Goal: Task Accomplishment & Management: Manage account settings

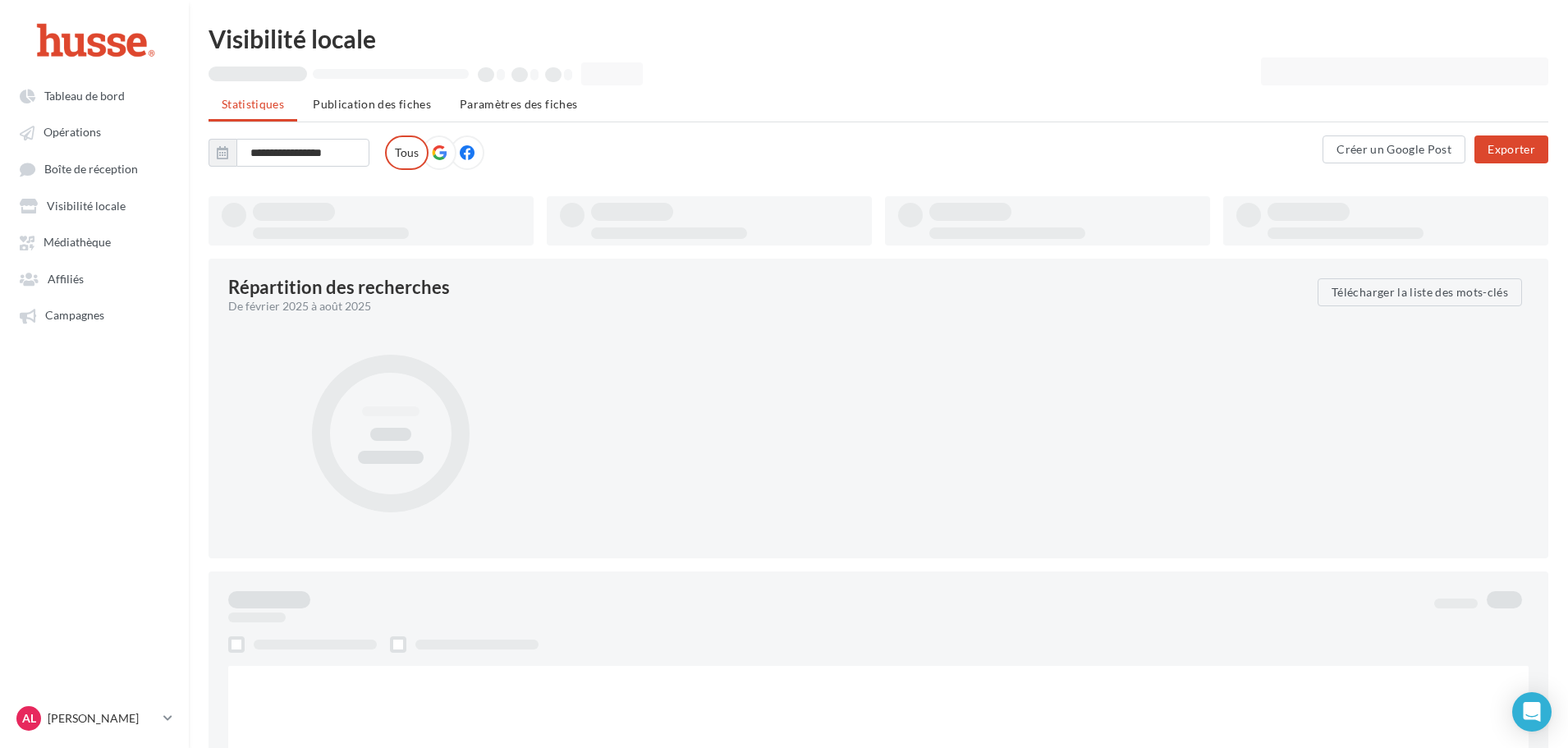
type input "**********"
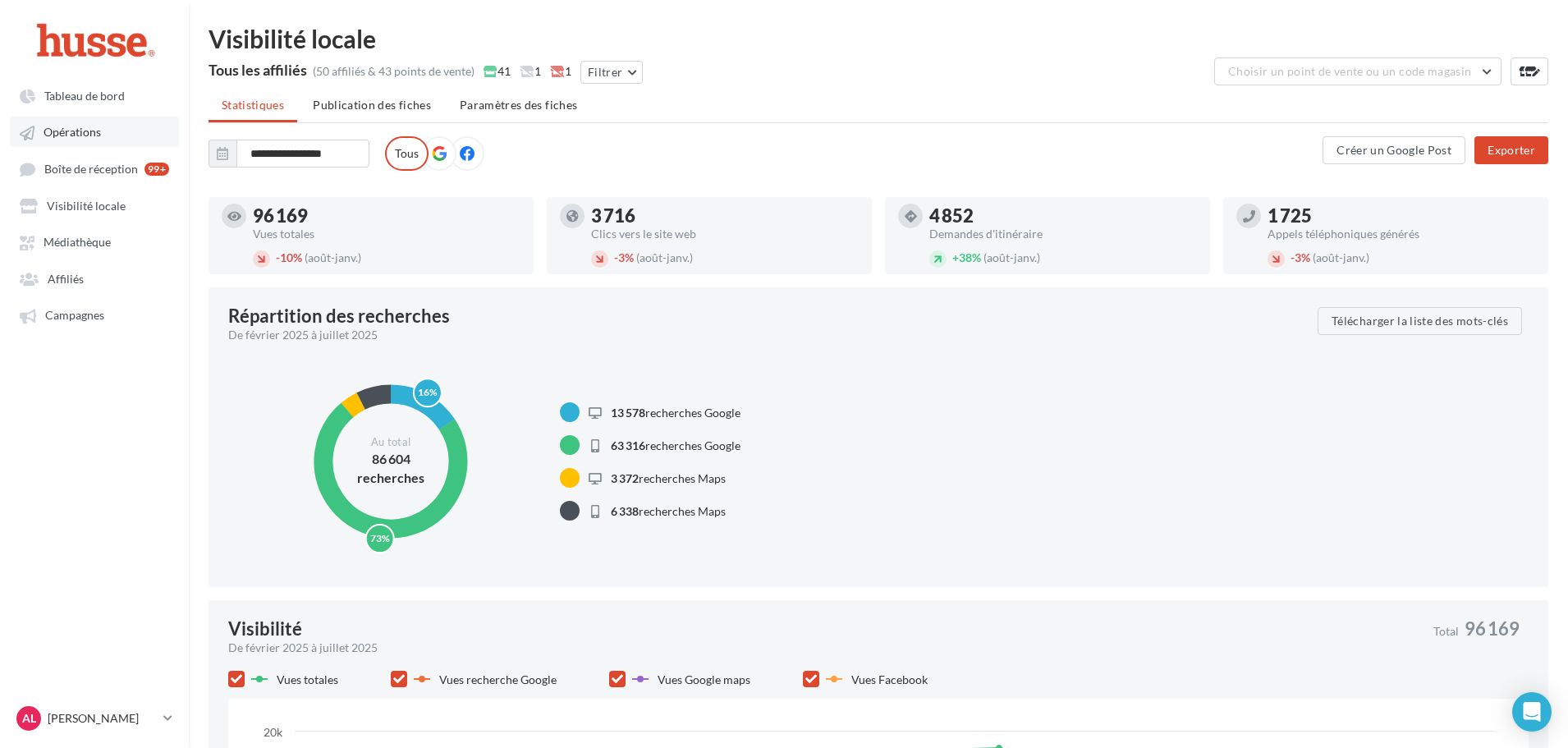
click at [109, 137] on link "Opérations" at bounding box center [94, 131] width 170 height 30
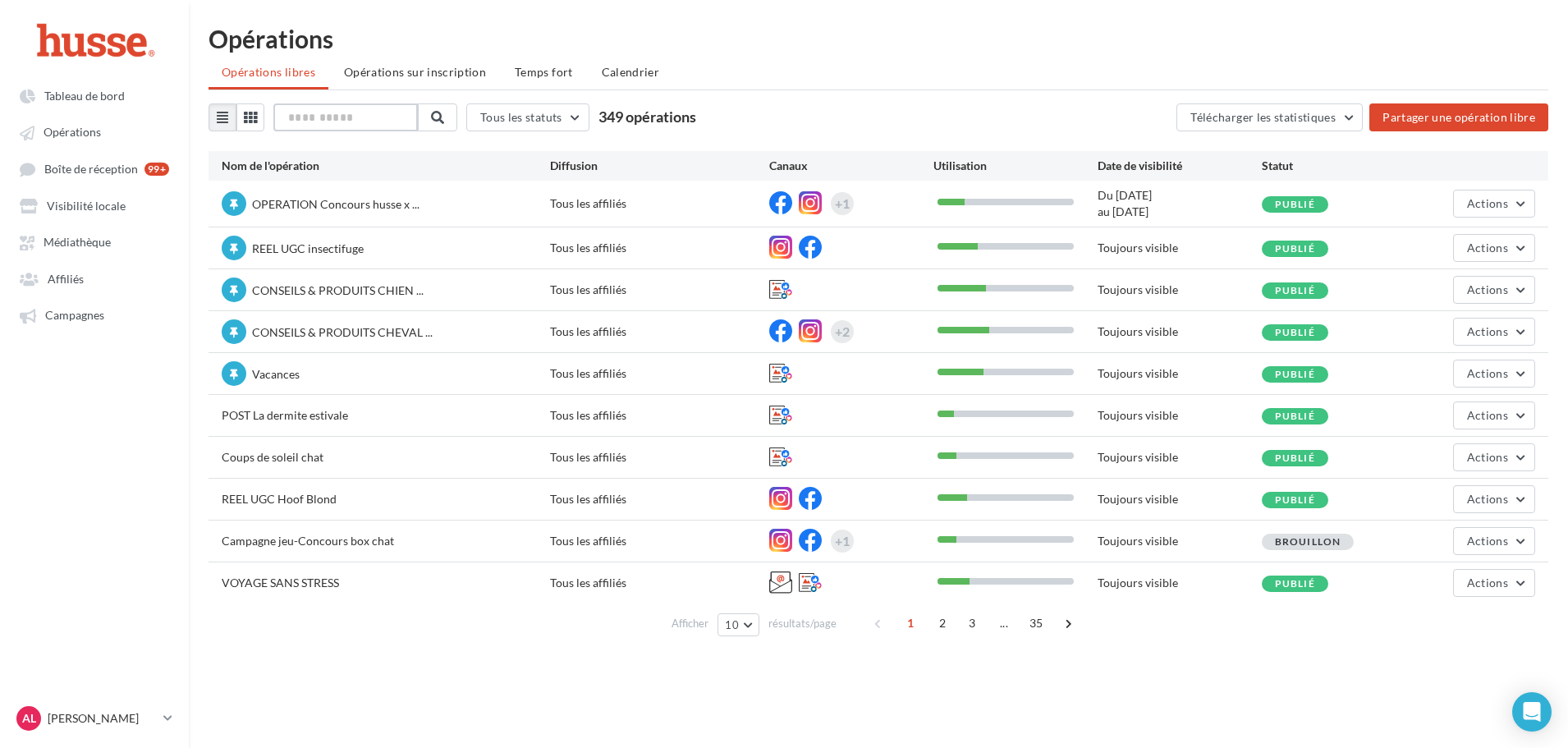
click at [348, 111] on input "text" at bounding box center [346, 117] width 144 height 28
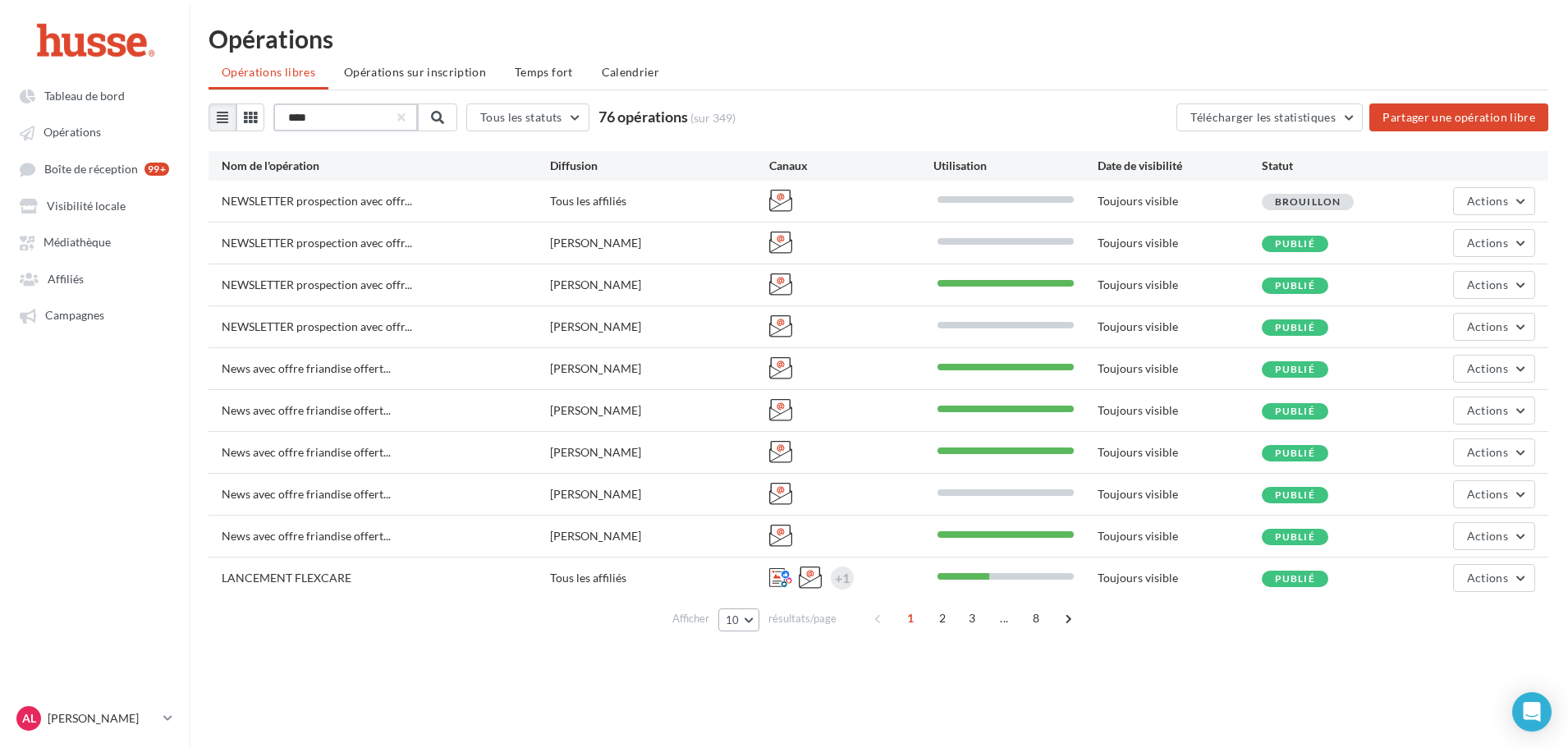
type input "****"
click at [732, 627] on button "10" at bounding box center [739, 619] width 42 height 23
click at [734, 589] on span "100" at bounding box center [742, 589] width 20 height 13
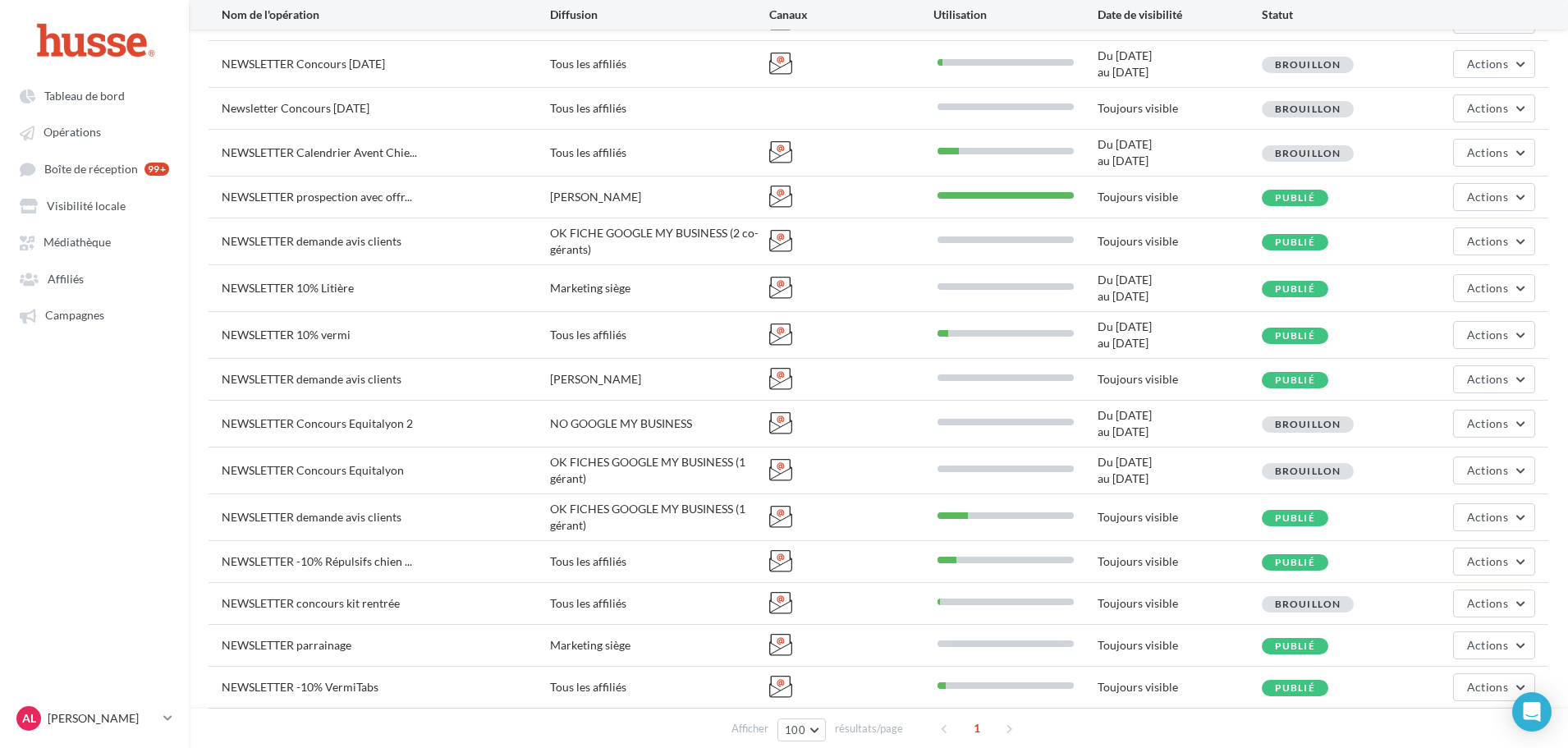
scroll to position [2507, 0]
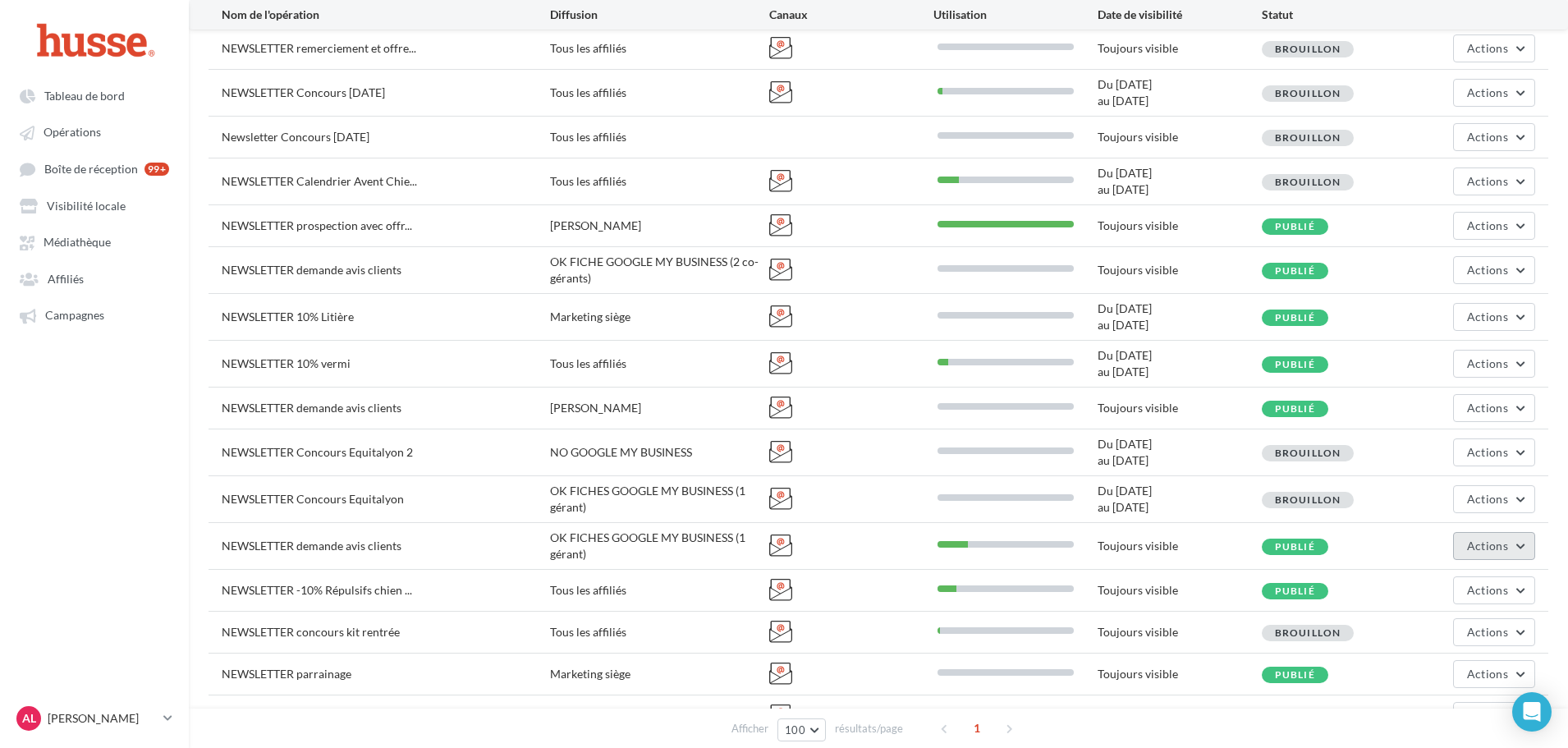
click at [1494, 551] on span "Actions" at bounding box center [1487, 545] width 41 height 14
click at [918, 545] on div at bounding box center [851, 546] width 164 height 24
click at [1506, 534] on button "Actions" at bounding box center [1495, 546] width 83 height 28
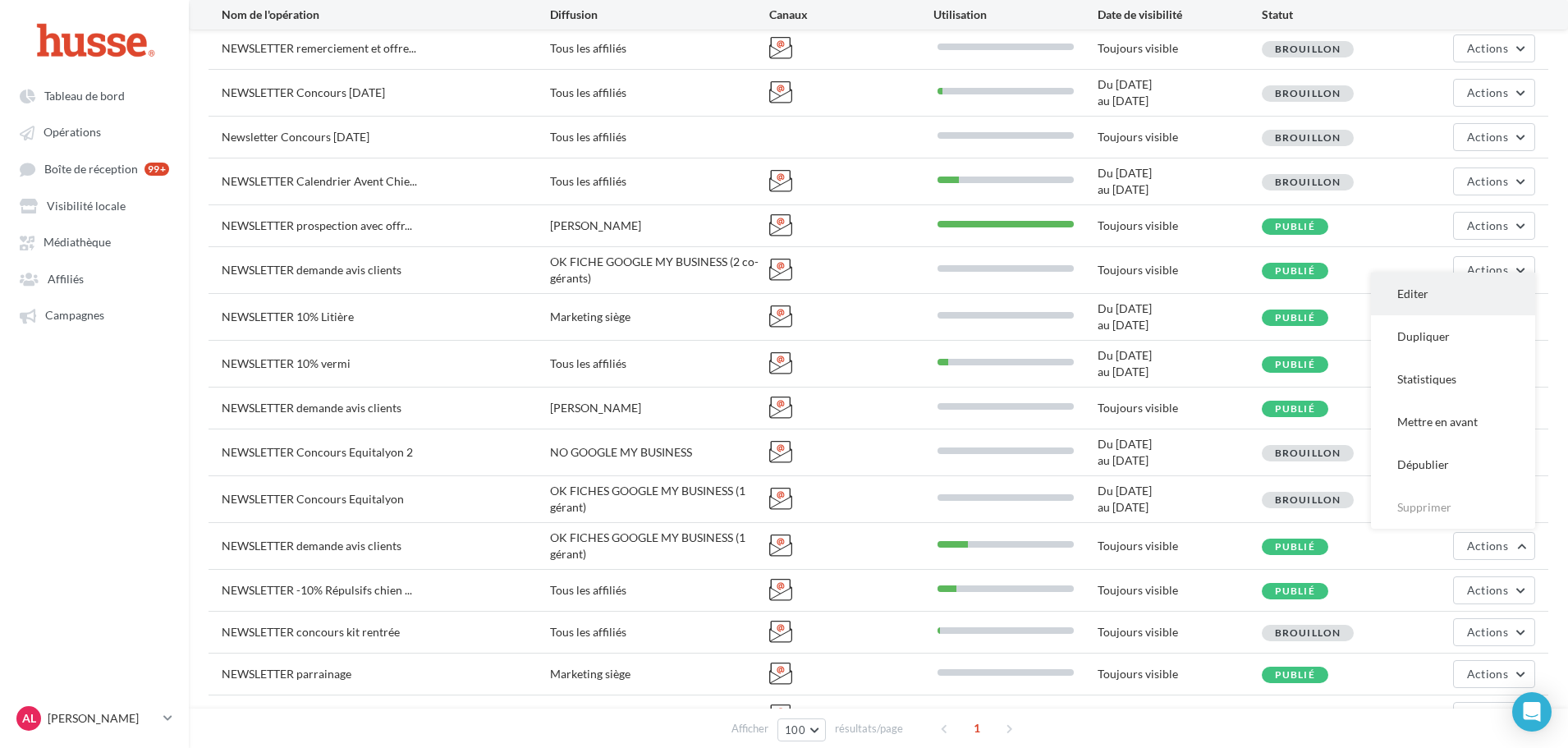
click at [1402, 299] on button "Editer" at bounding box center [1453, 294] width 164 height 43
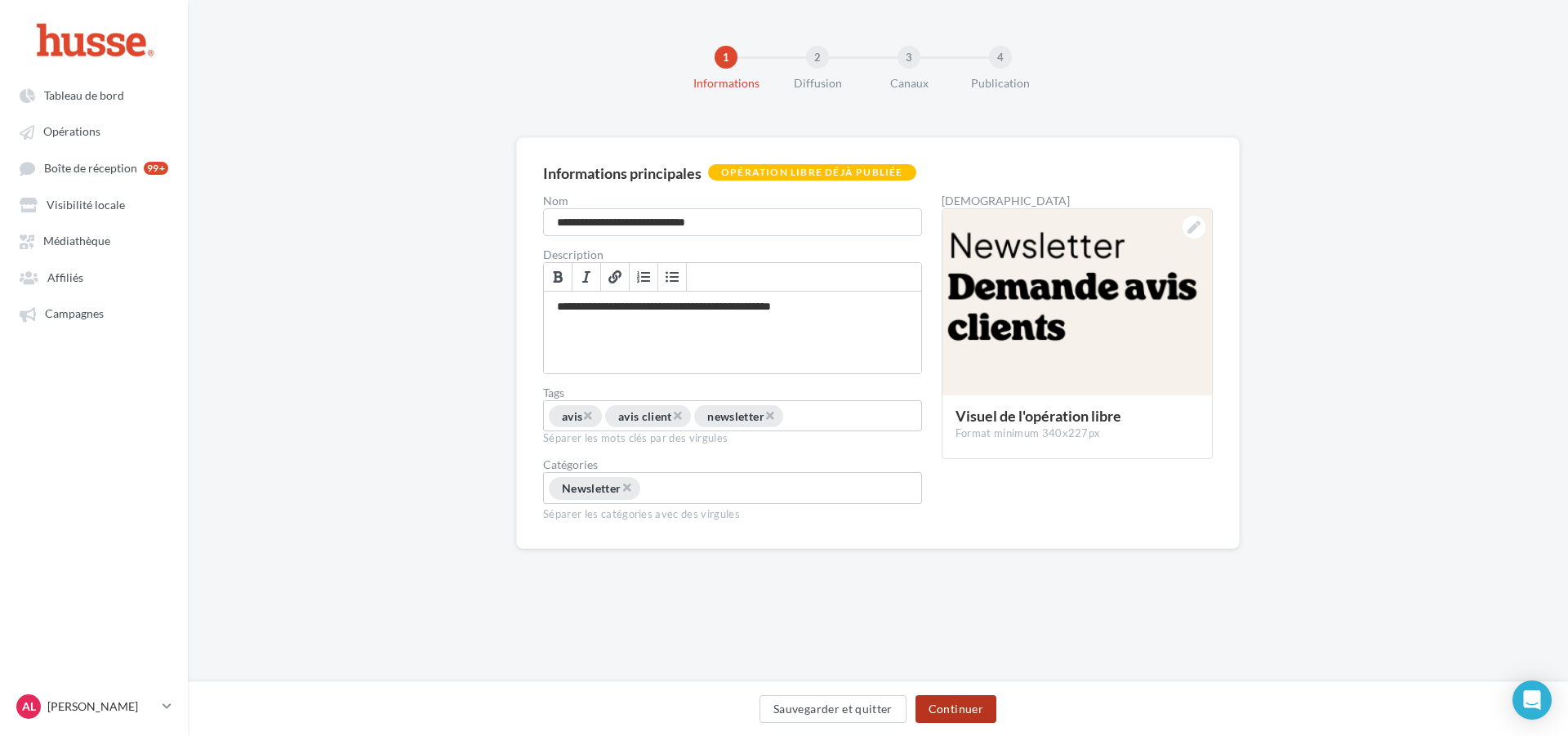
click at [973, 703] on button "Continuer" at bounding box center [956, 709] width 81 height 28
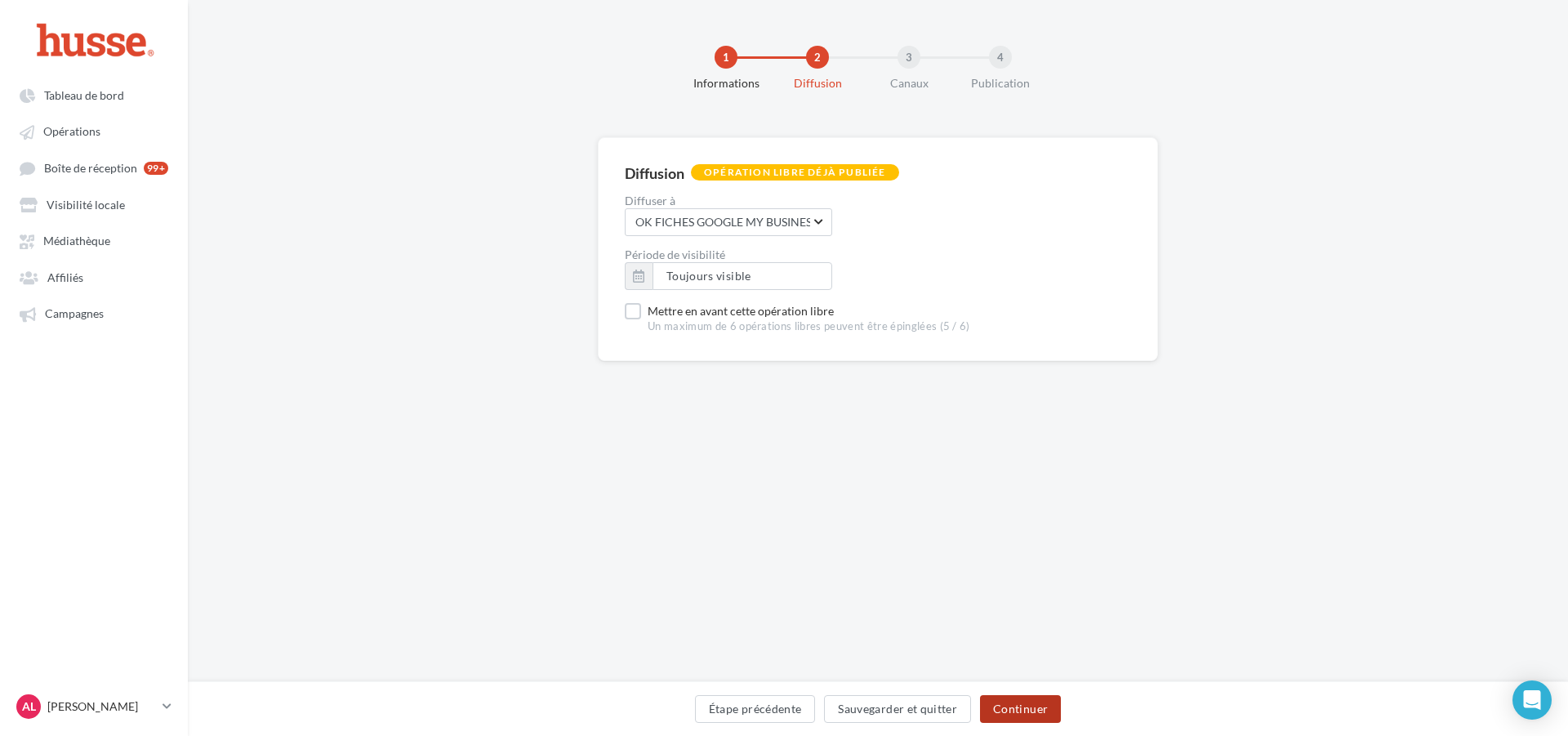
click at [1030, 695] on button "Continuer" at bounding box center [1021, 709] width 81 height 28
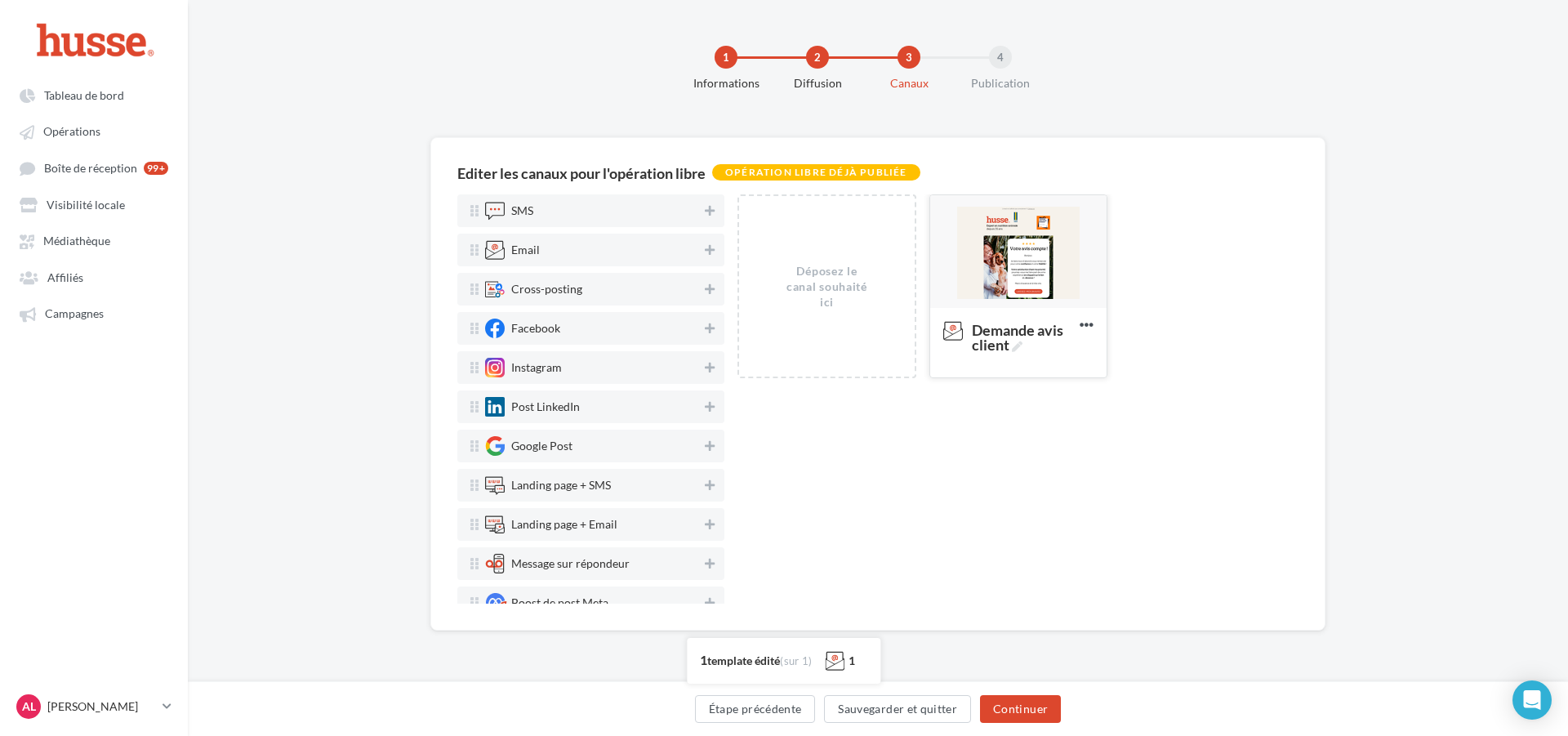
click at [1016, 272] on div at bounding box center [1019, 252] width 177 height 115
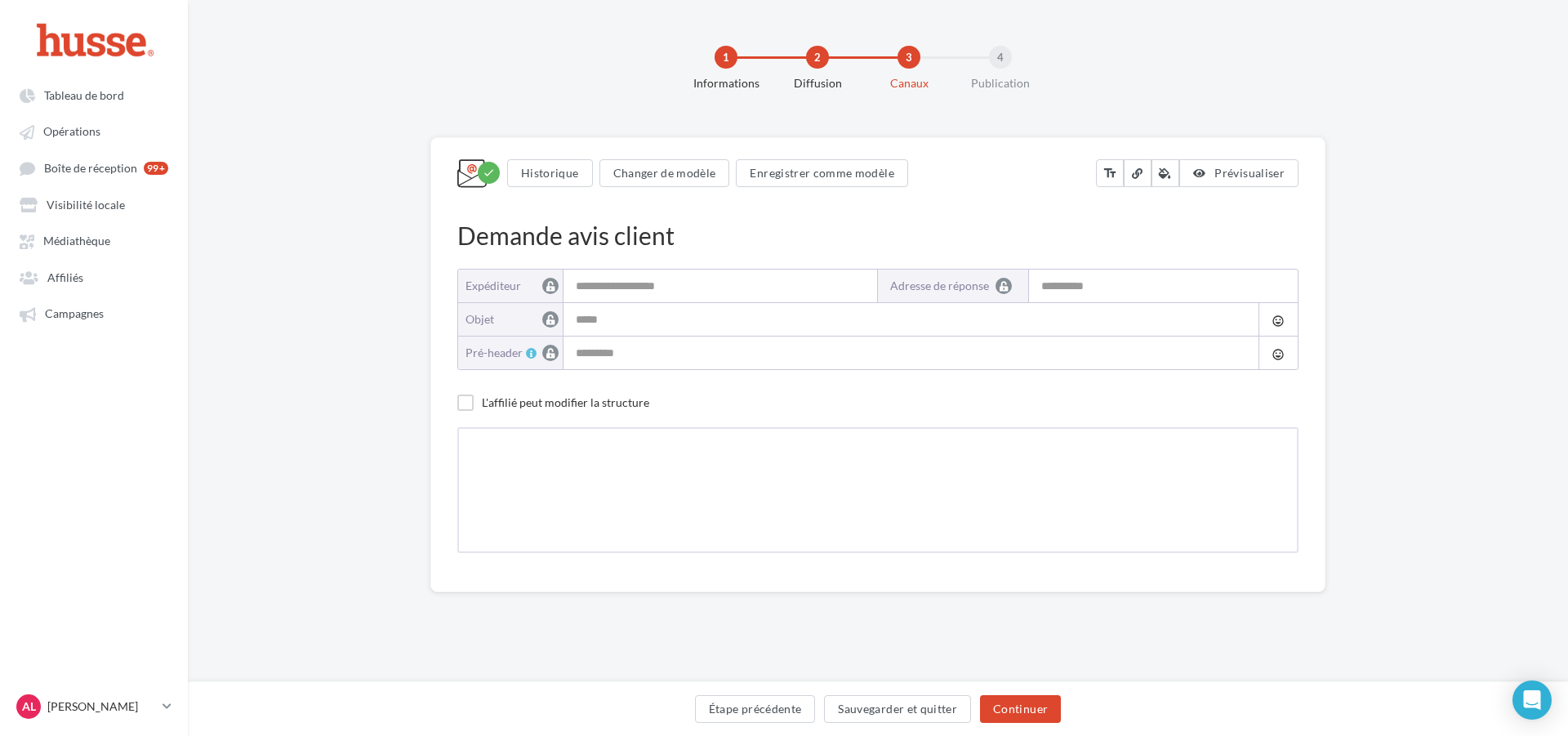
type input "**********"
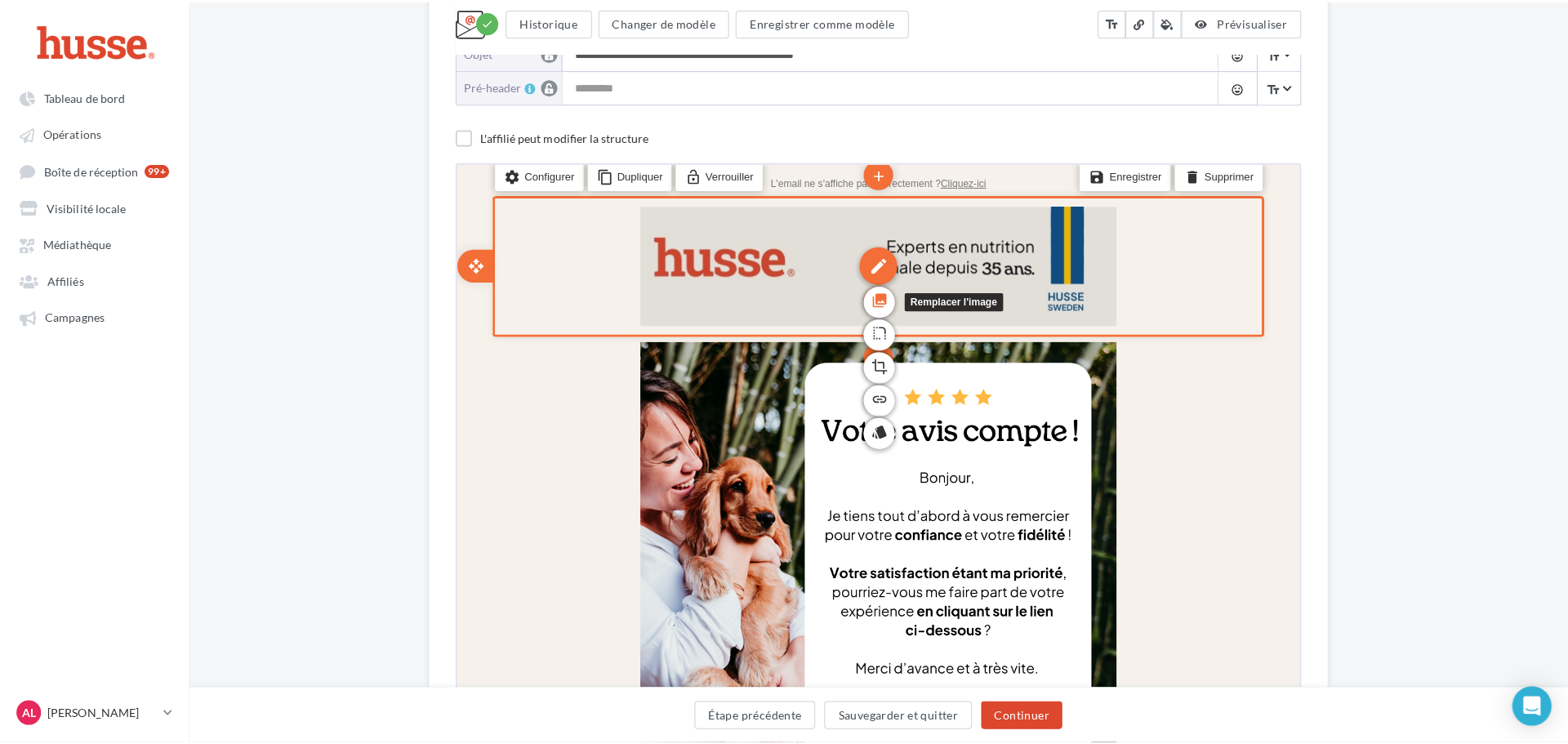
scroll to position [245, 0]
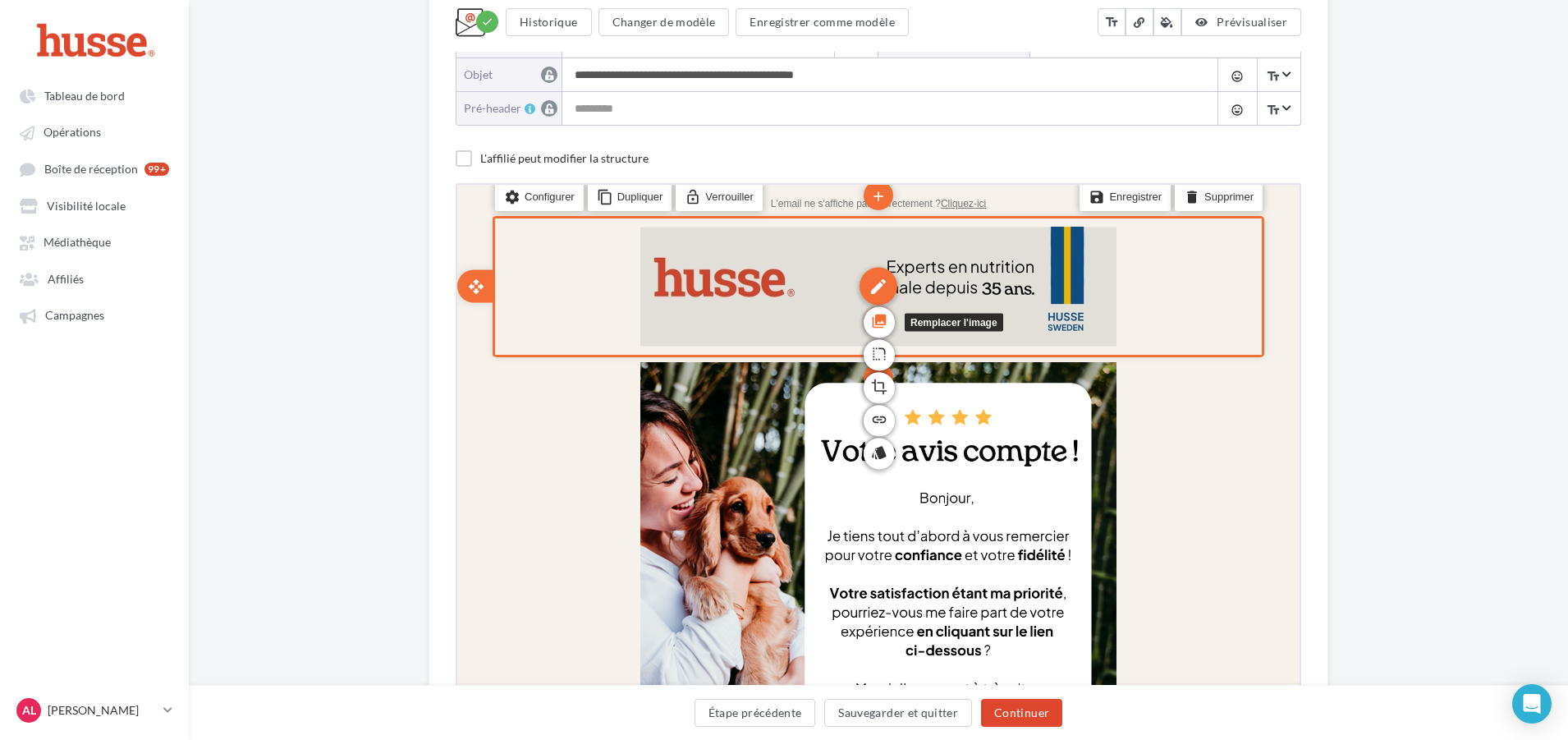
click at [876, 318] on icon "photo_library" at bounding box center [878, 318] width 16 height 28
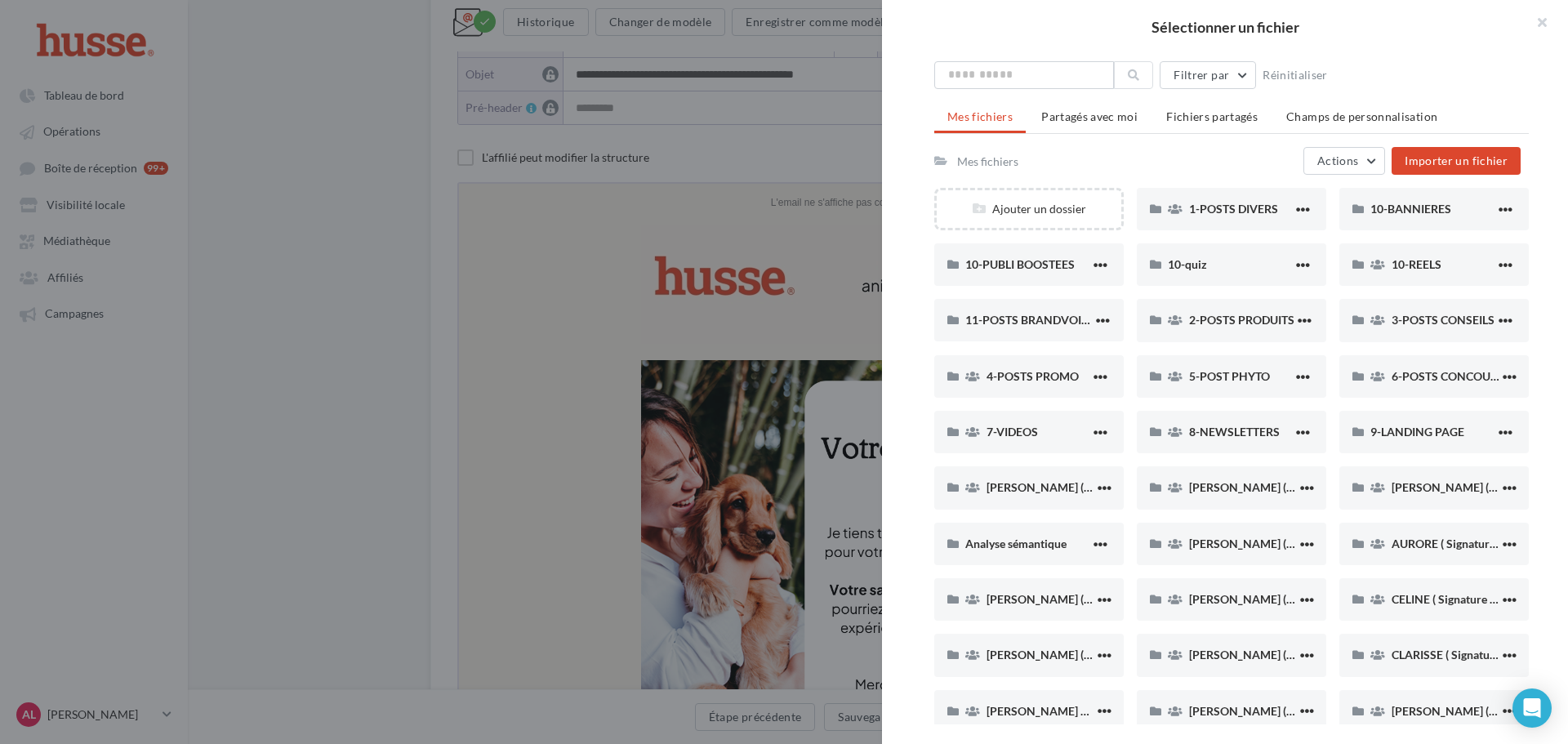
scroll to position [0, 0]
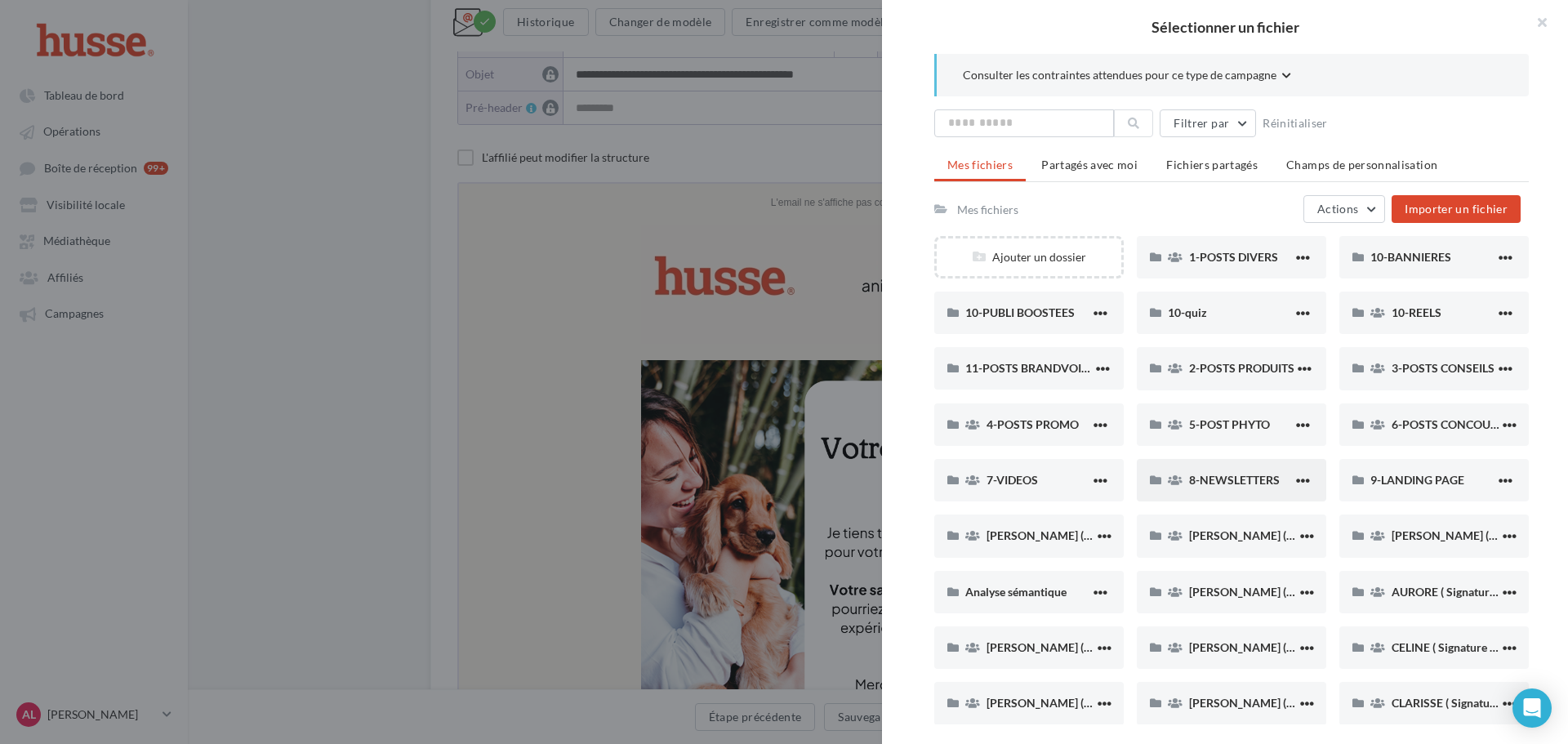
click at [1242, 487] on span "8-NEWSLETTERS" at bounding box center [1234, 479] width 91 height 14
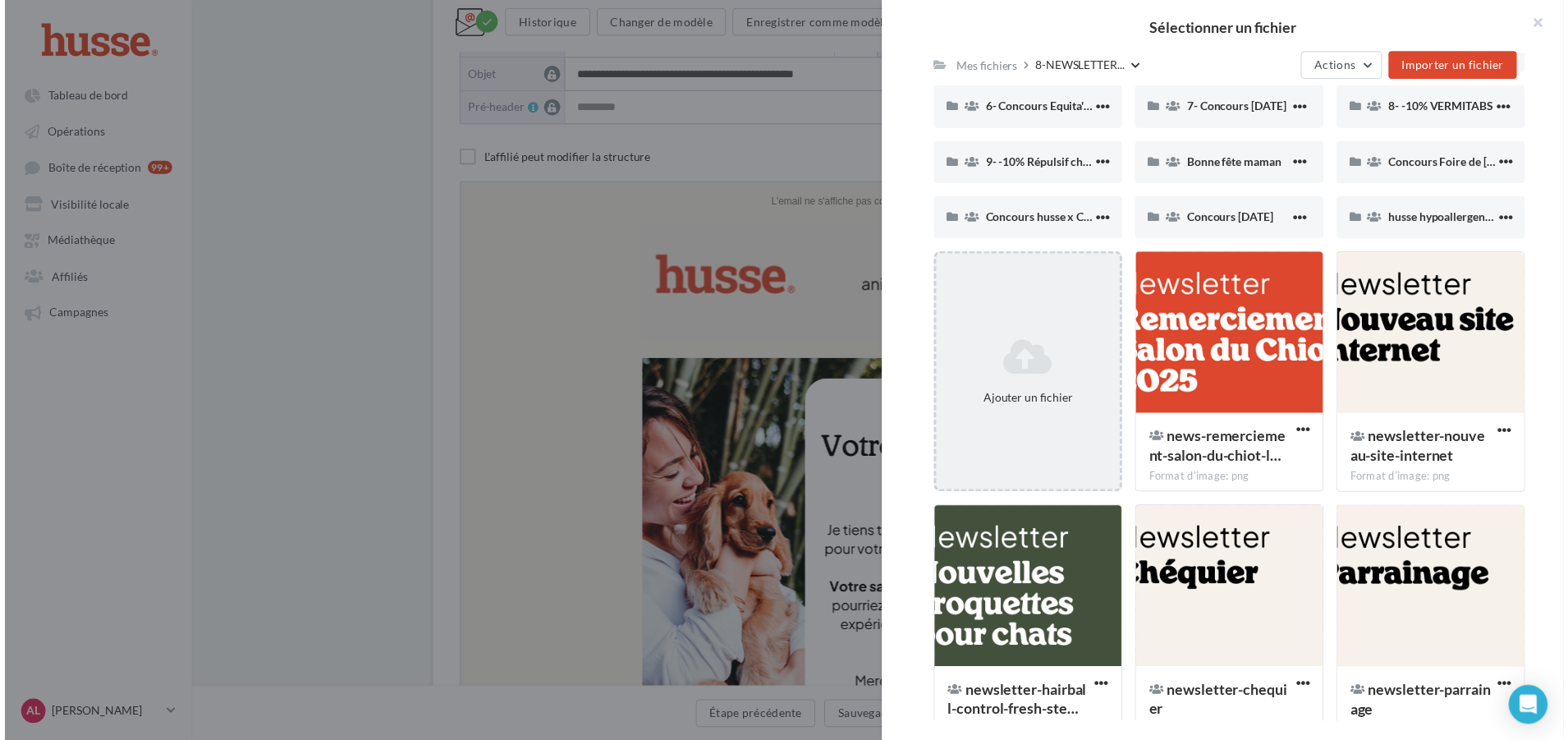
scroll to position [806, 0]
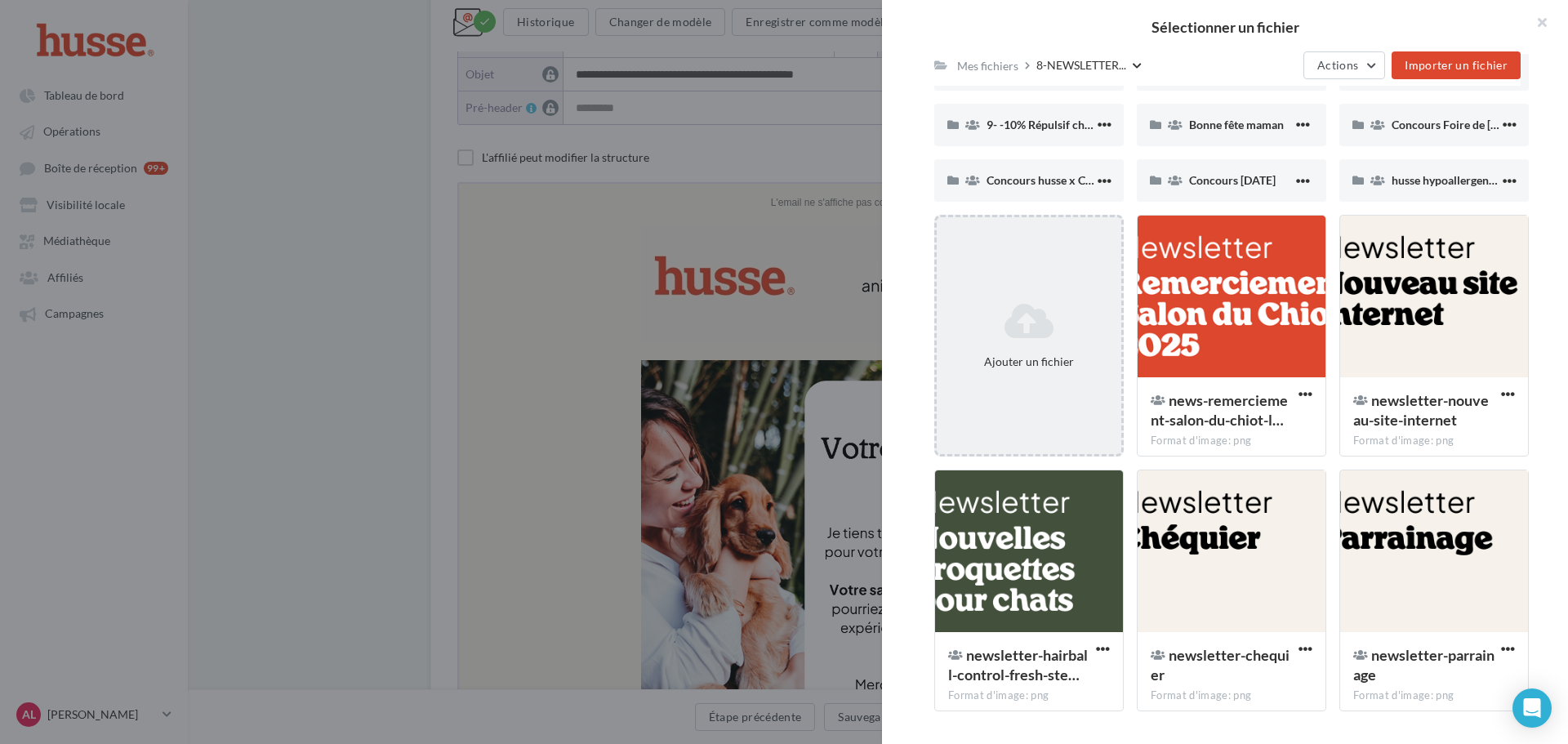
click at [1010, 363] on div "Ajouter un fichier" at bounding box center [1029, 362] width 171 height 15
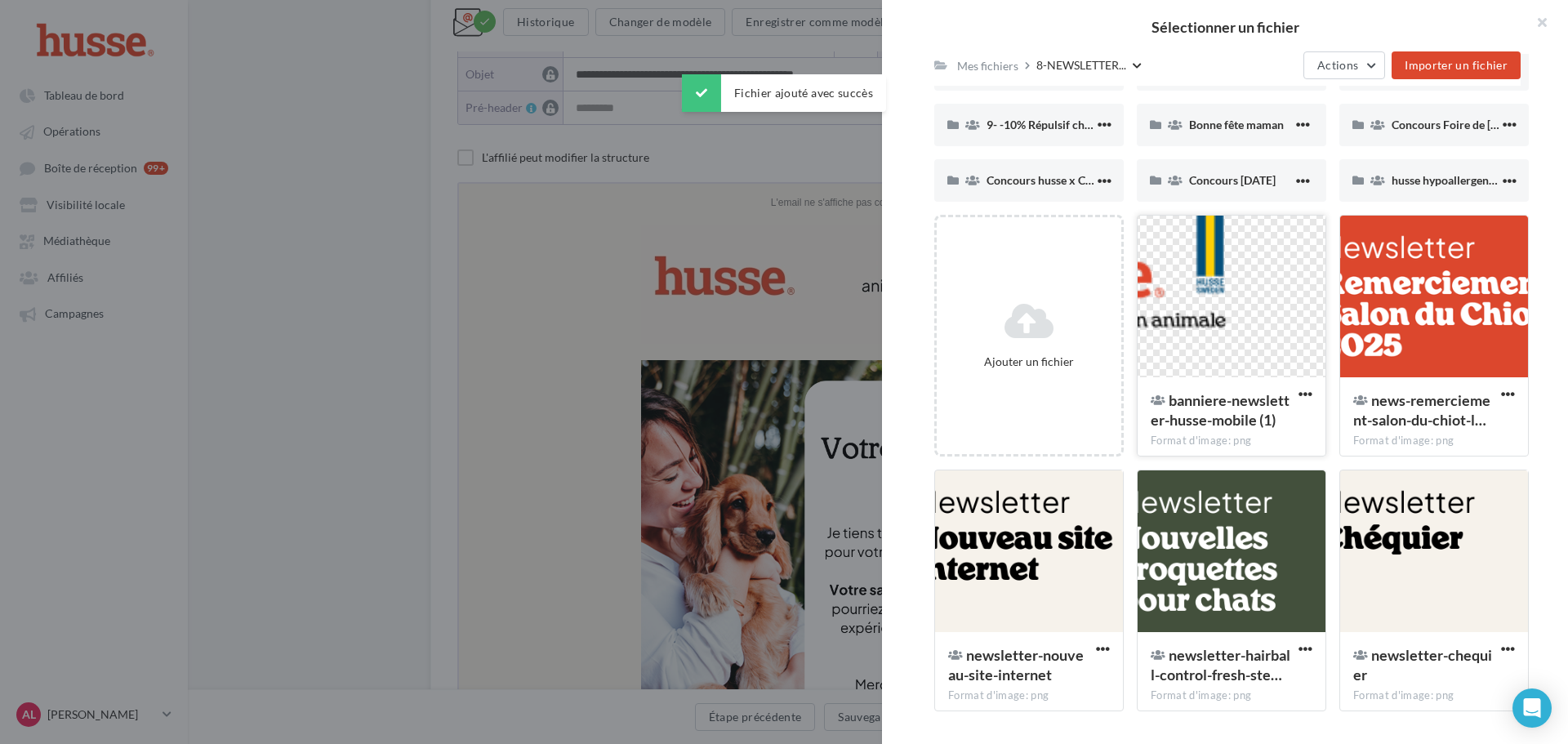
click at [1177, 335] on div at bounding box center [1231, 297] width 188 height 163
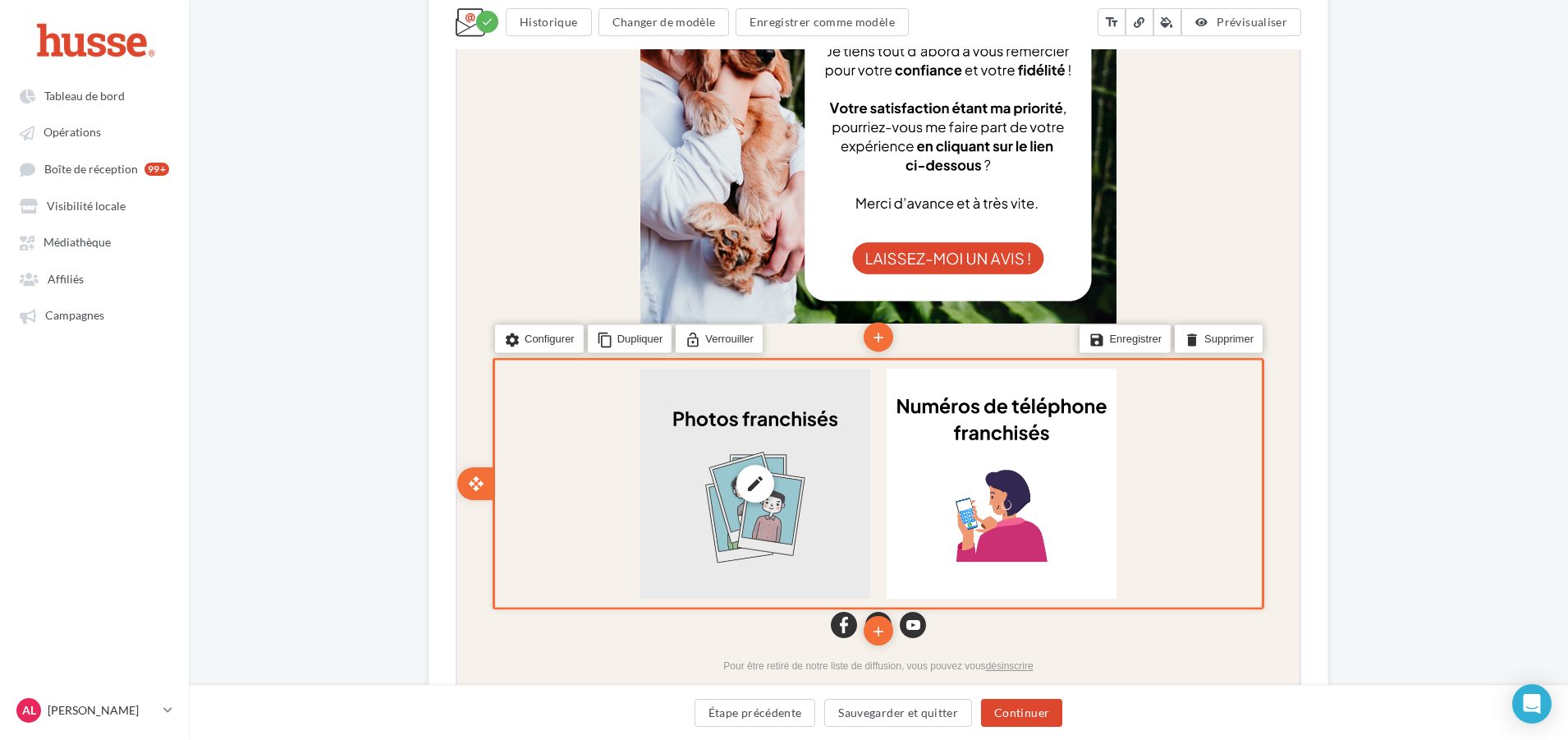
scroll to position [752, 0]
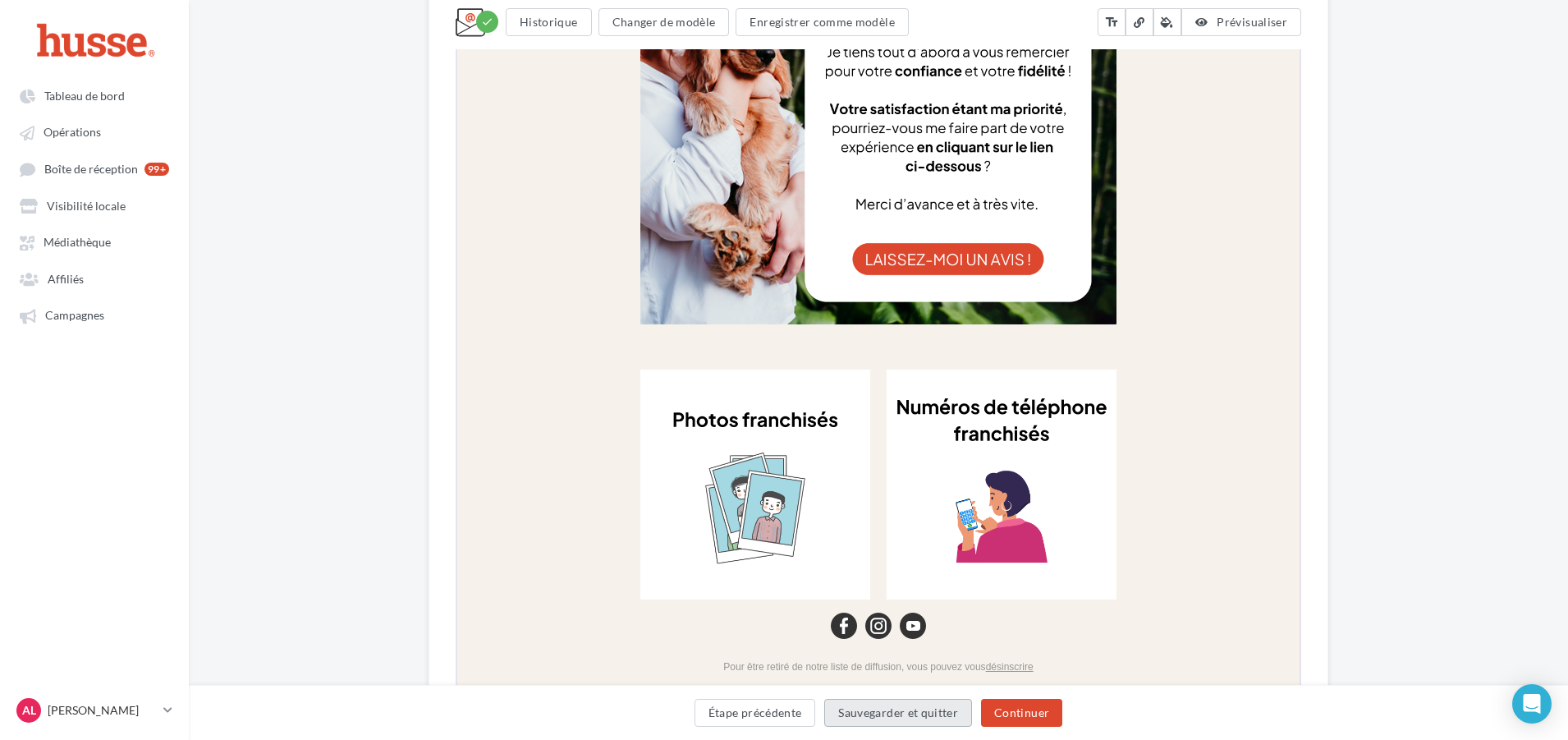
click at [912, 716] on button "Sauvegarder et quitter" at bounding box center [898, 713] width 148 height 28
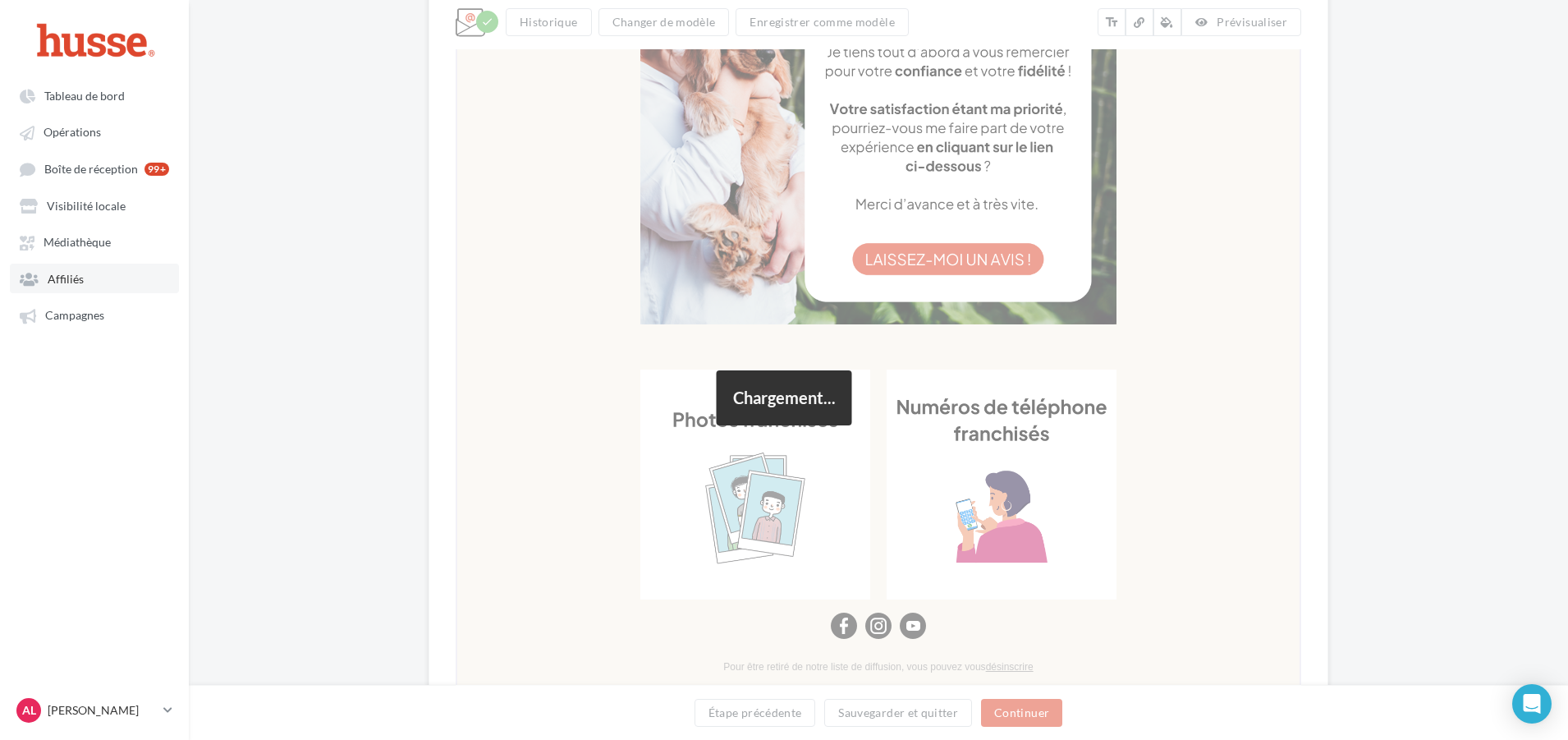
click at [94, 282] on link "Affiliés" at bounding box center [94, 278] width 170 height 30
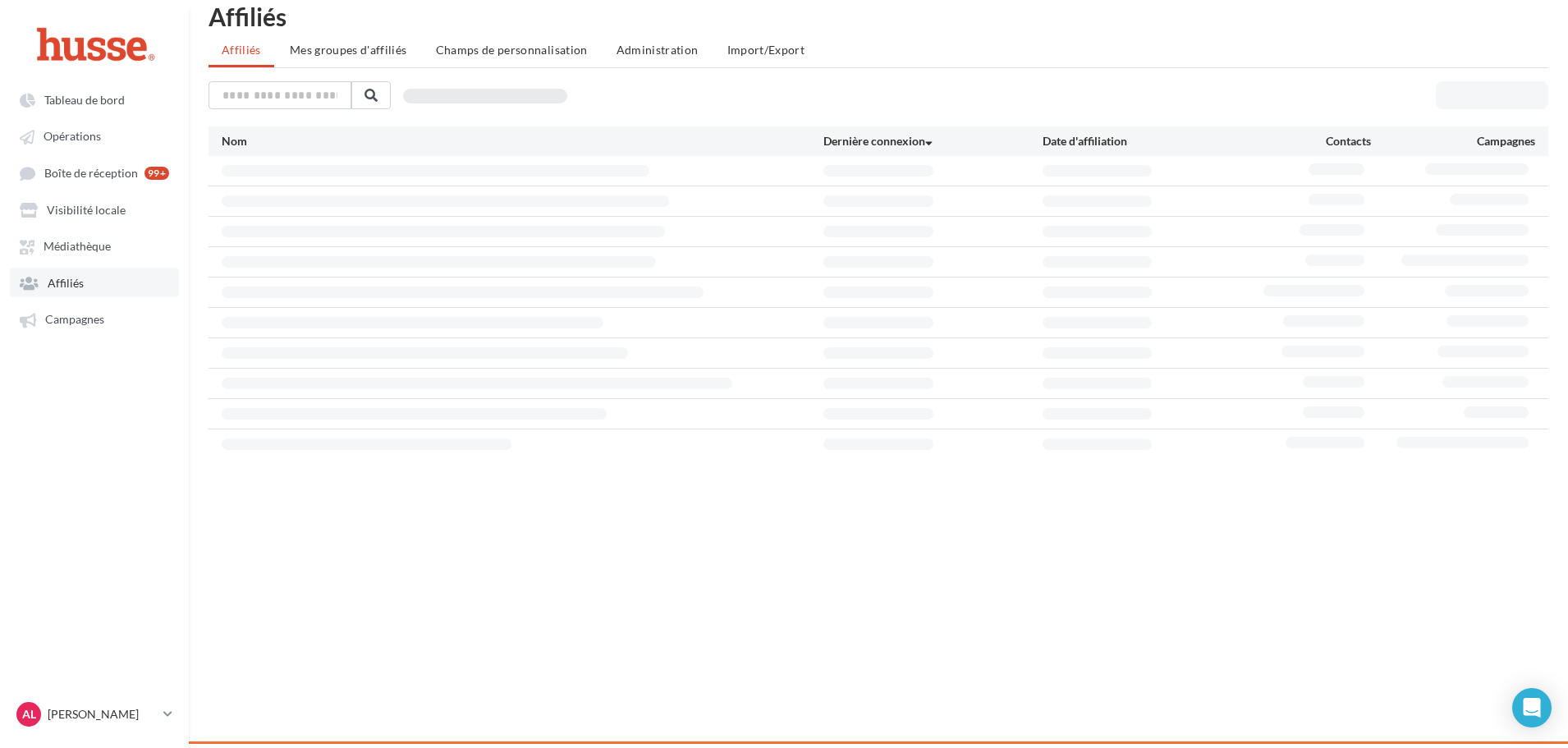
scroll to position [26, 0]
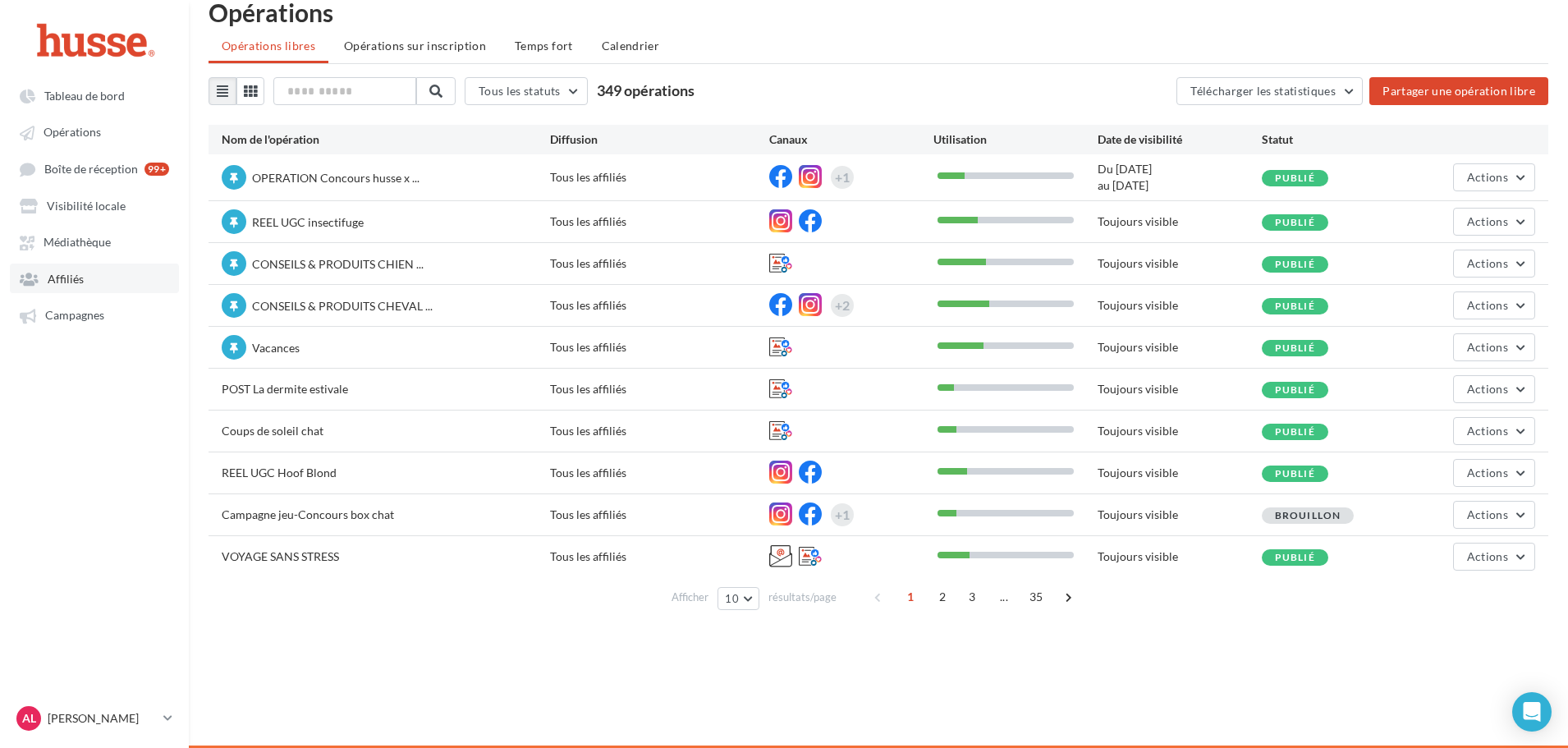
click at [99, 277] on link "Affiliés" at bounding box center [94, 278] width 170 height 30
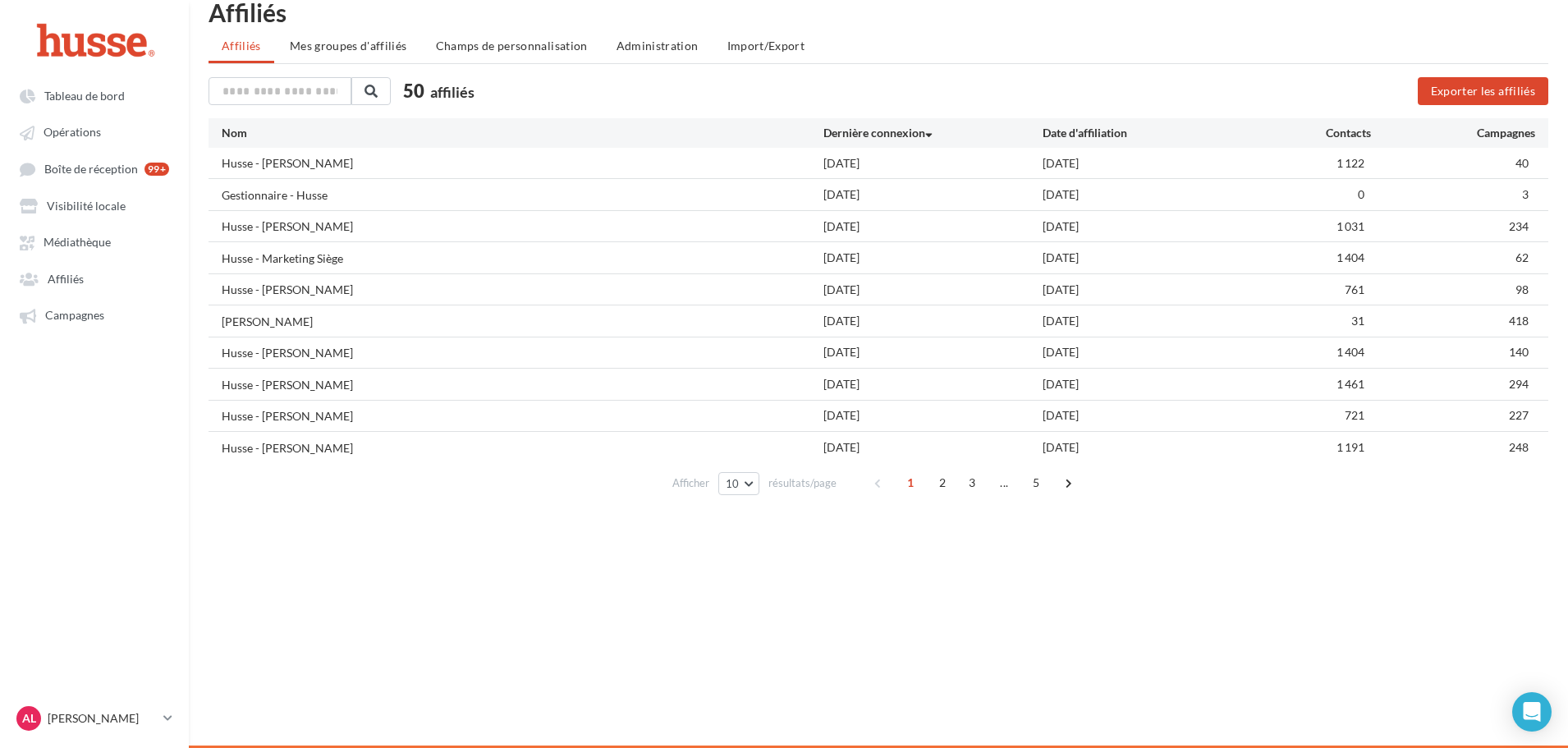
click at [329, 56] on li "Mes groupes d'affiliés" at bounding box center [348, 45] width 143 height 30
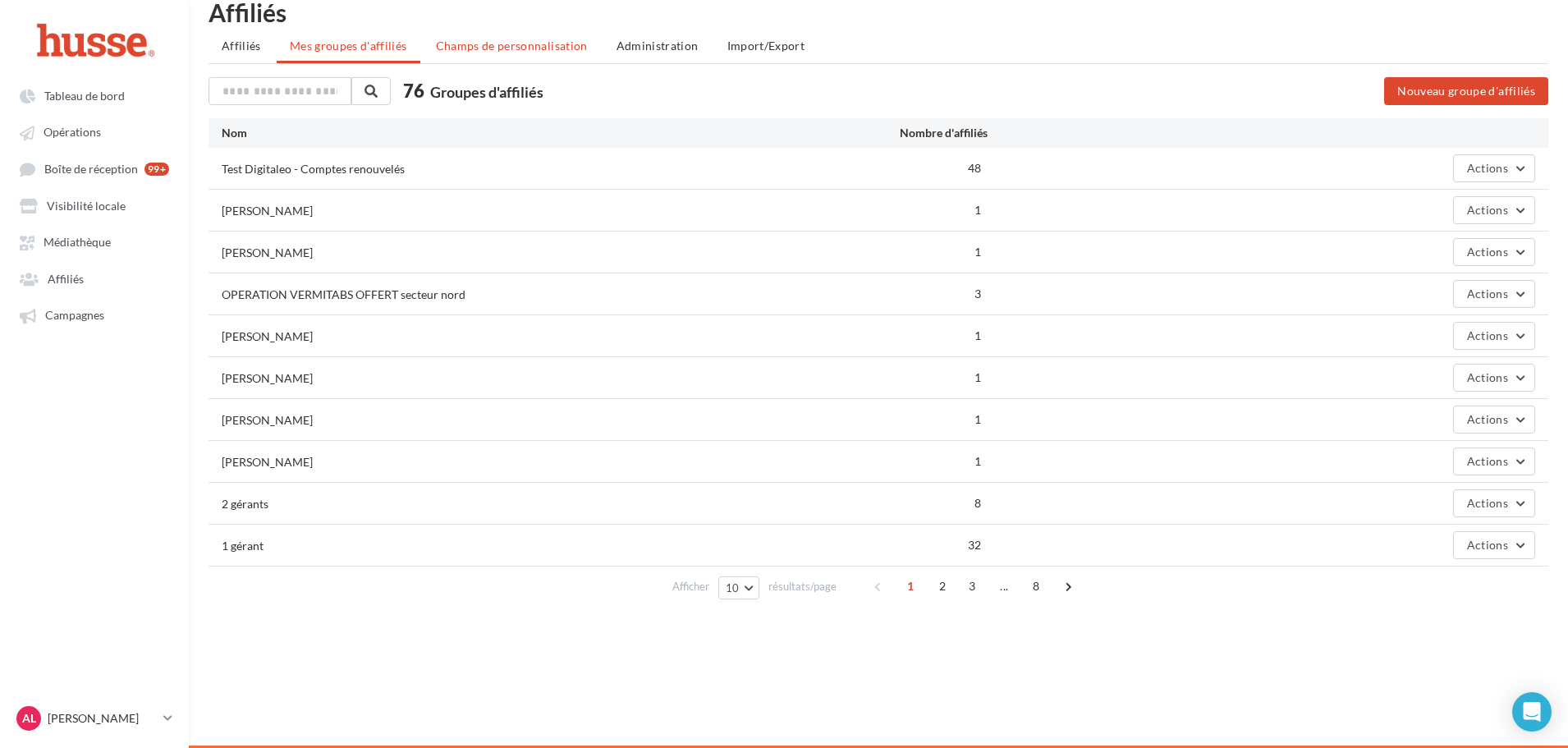
click at [573, 32] on li "Champs de personnalisation" at bounding box center [511, 45] width 178 height 30
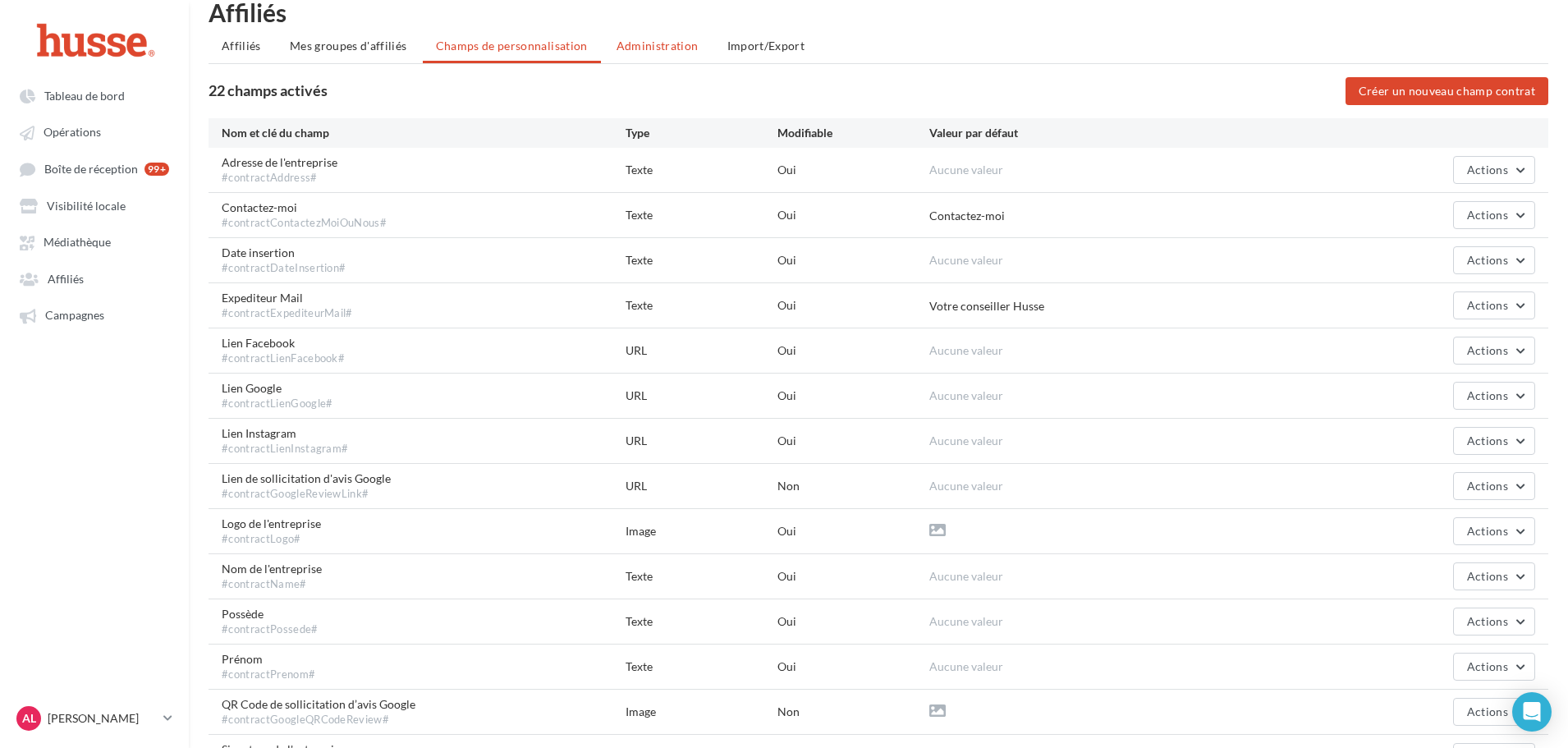
click at [651, 45] on span "Administration" at bounding box center [657, 45] width 83 height 14
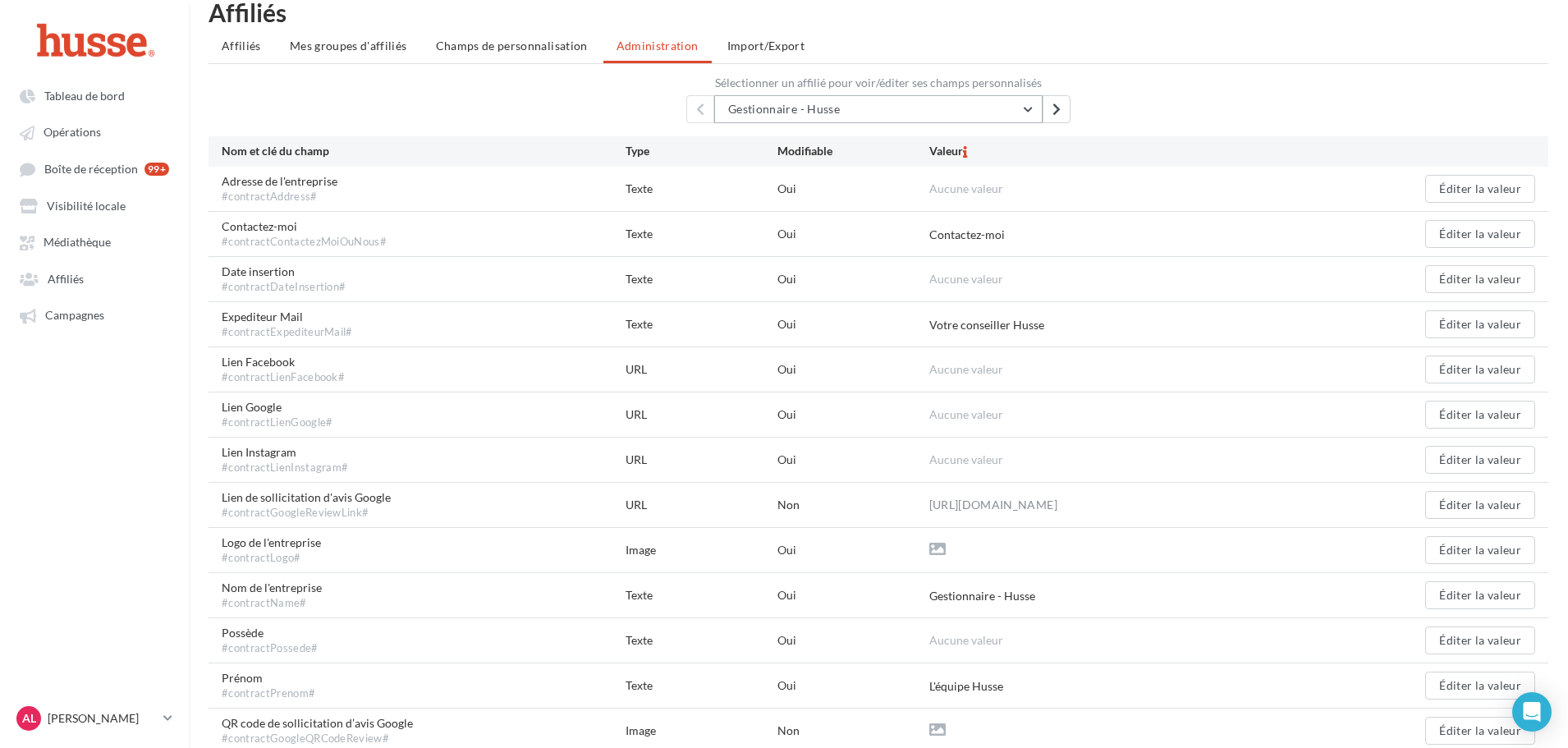
click at [927, 106] on button "Gestionnaire - Husse" at bounding box center [879, 109] width 328 height 28
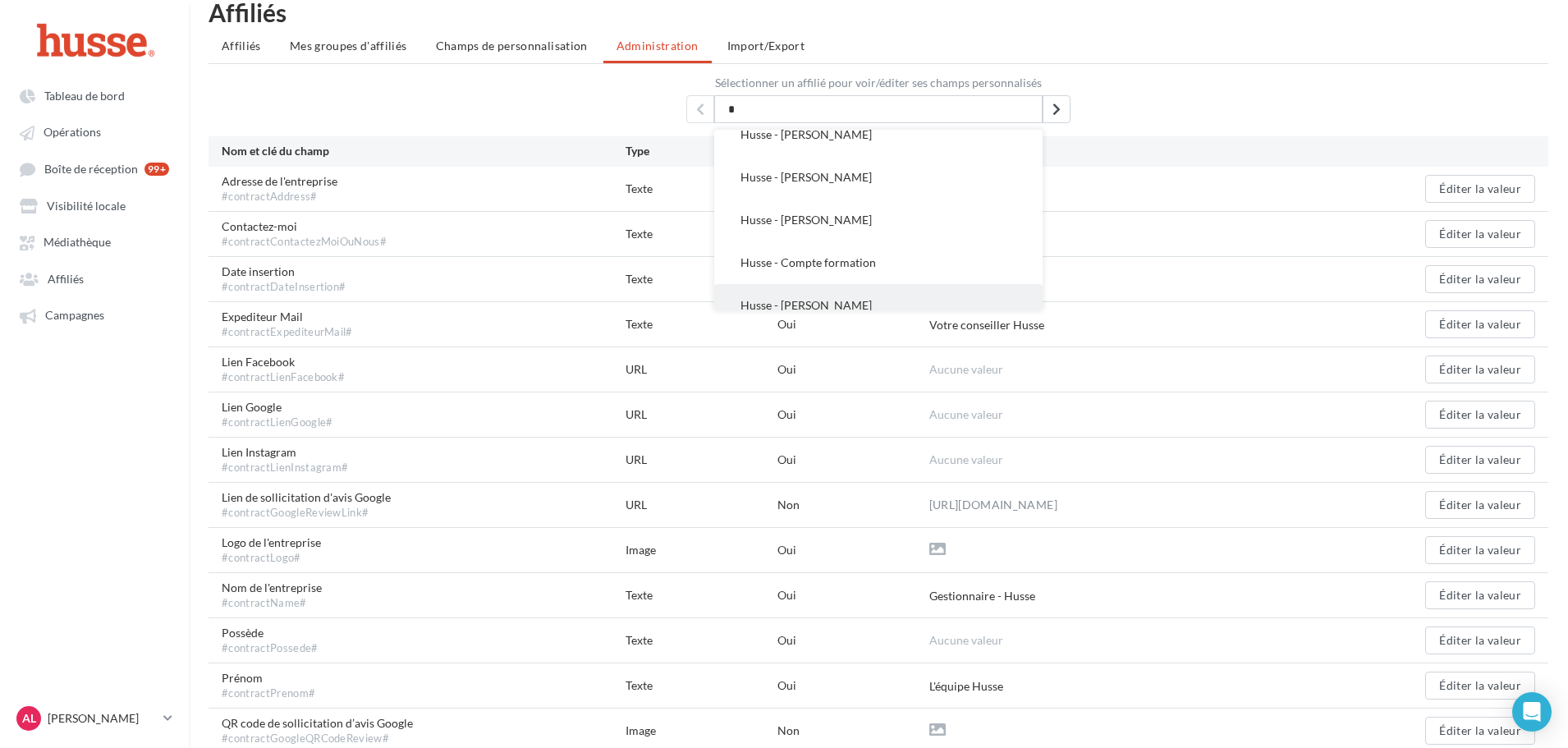
click at [864, 300] on span "Husse - Marilyne Pradines" at bounding box center [806, 305] width 131 height 14
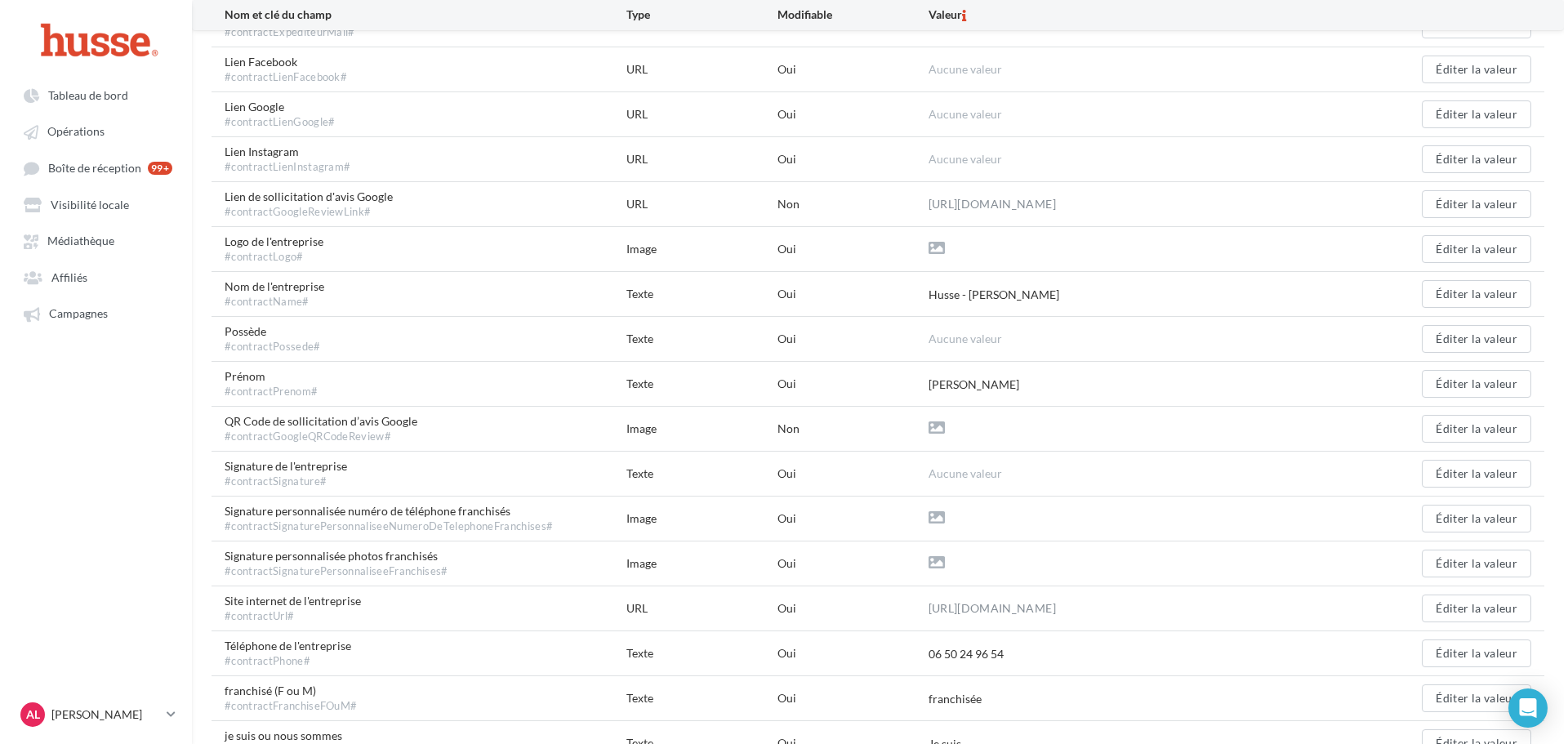
scroll to position [353, 0]
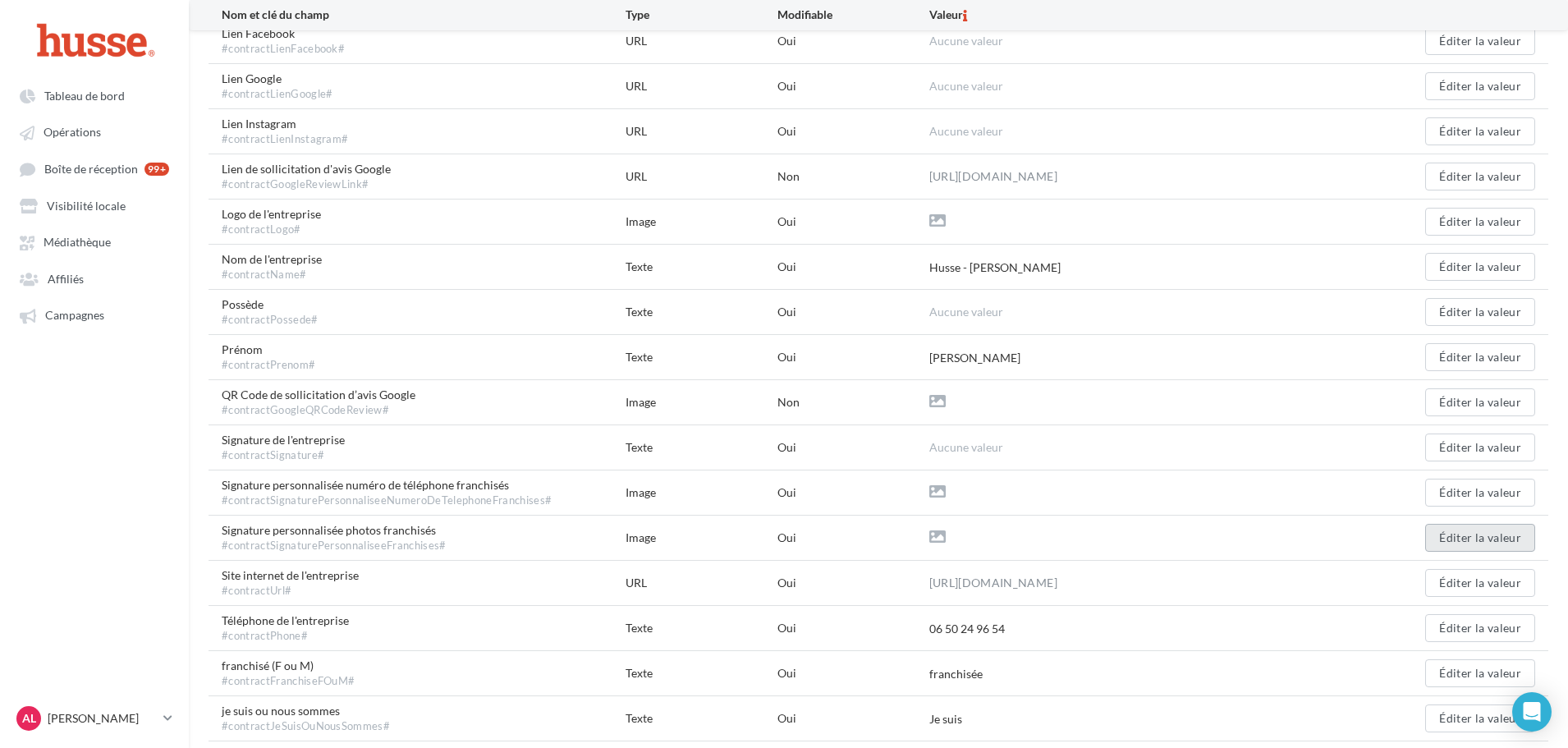
click at [1472, 534] on button "Éditer la valeur" at bounding box center [1480, 538] width 110 height 28
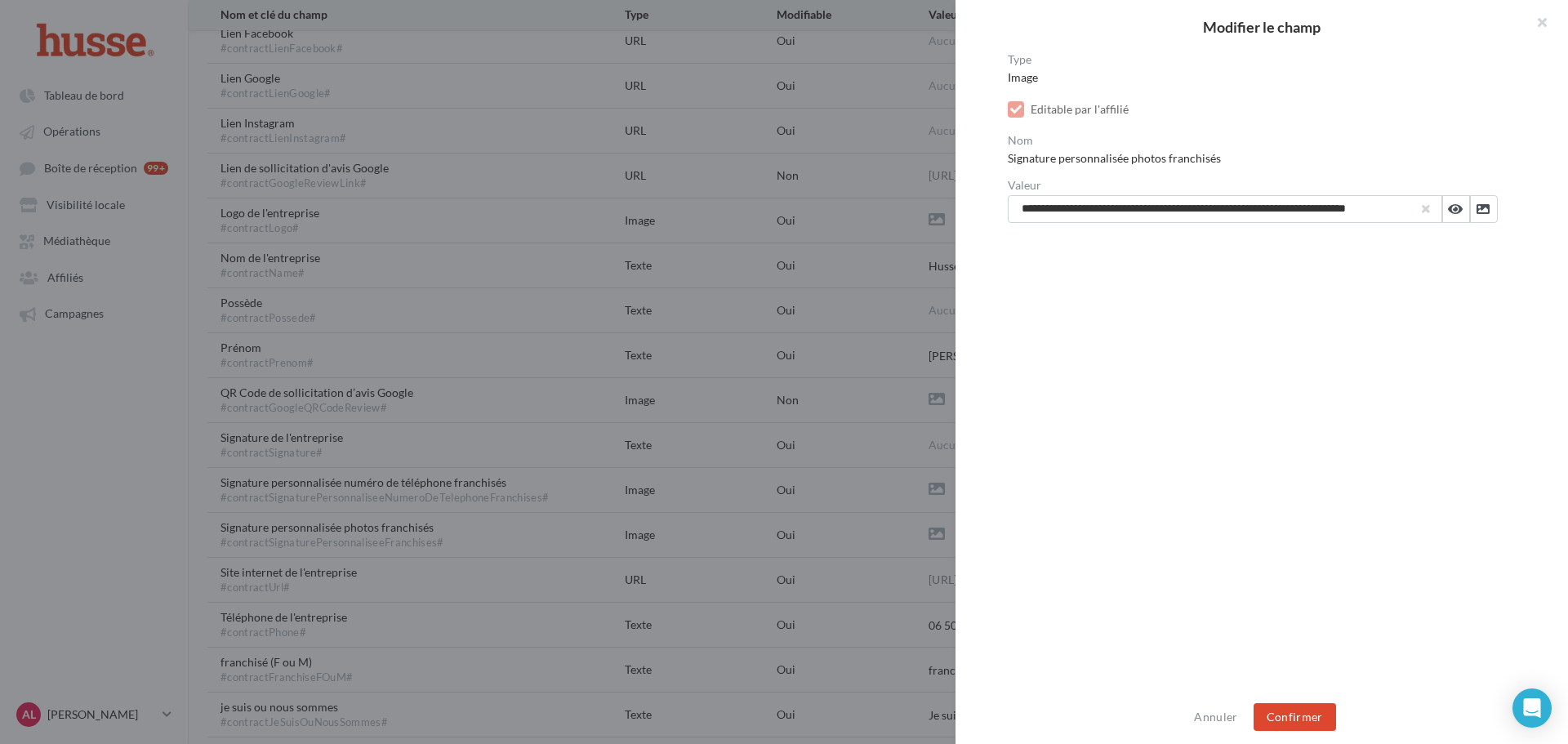
click at [1423, 211] on button "button" at bounding box center [1425, 208] width 6 height 6
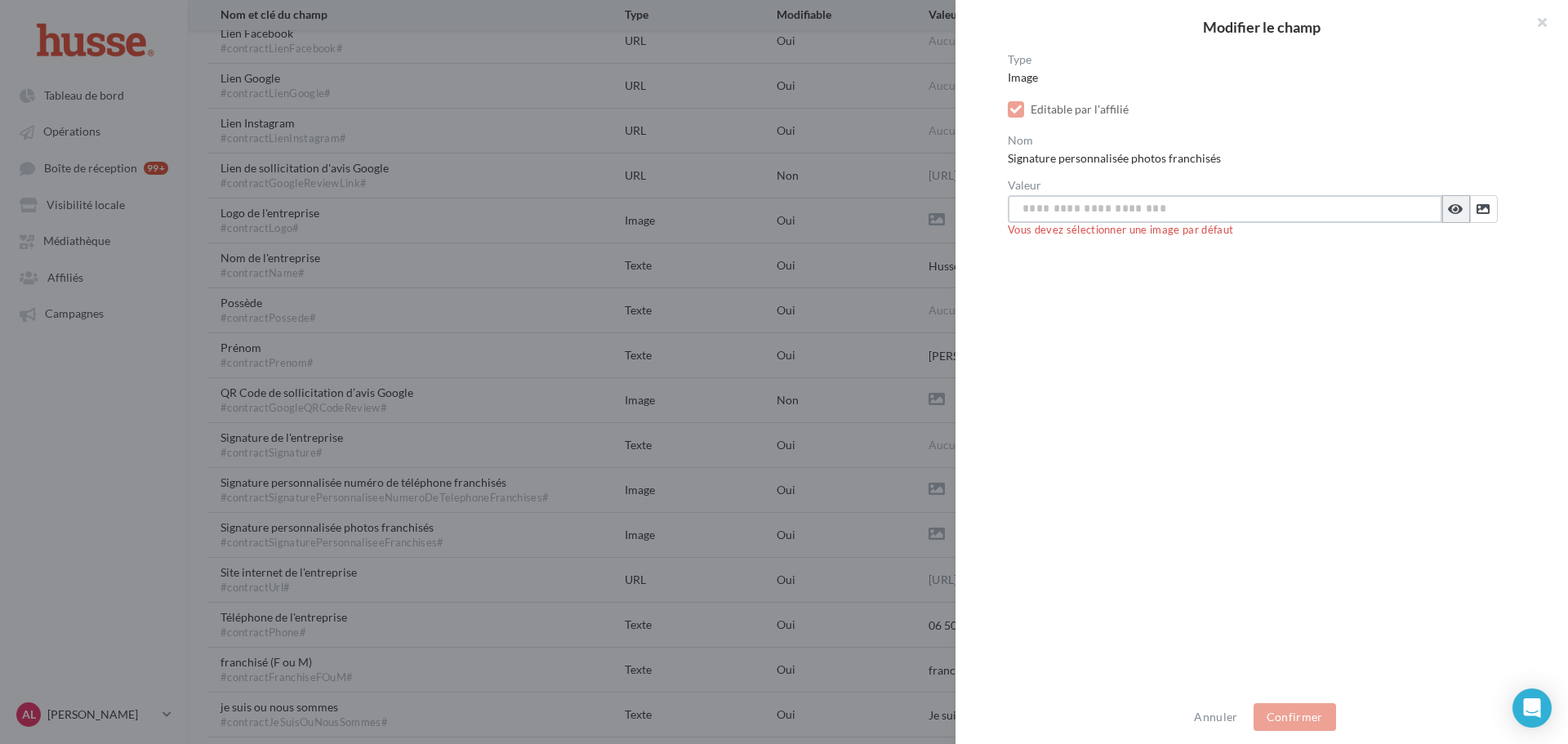
scroll to position [0, 0]
click at [1478, 209] on icon at bounding box center [1483, 209] width 13 height 13
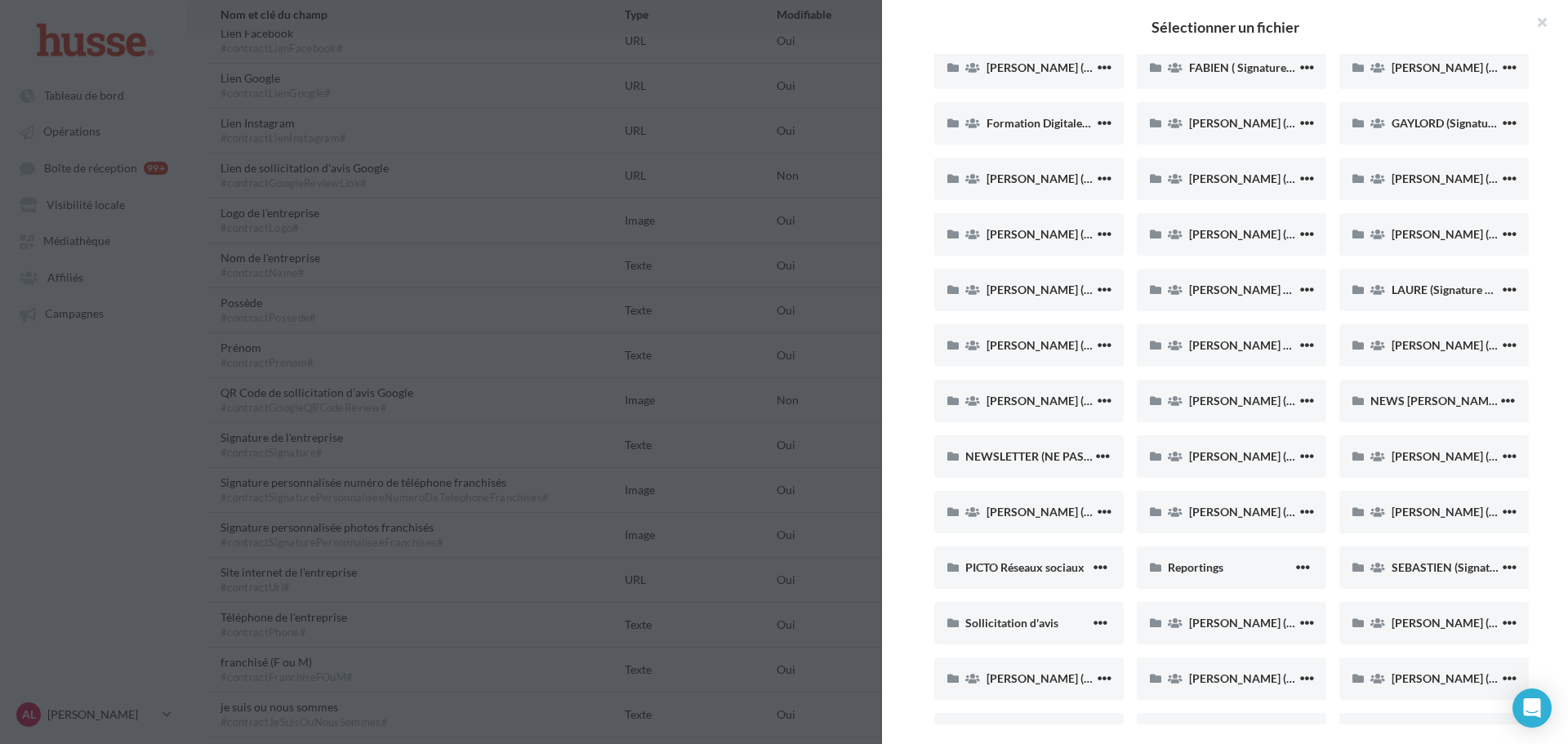
scroll to position [898, 0]
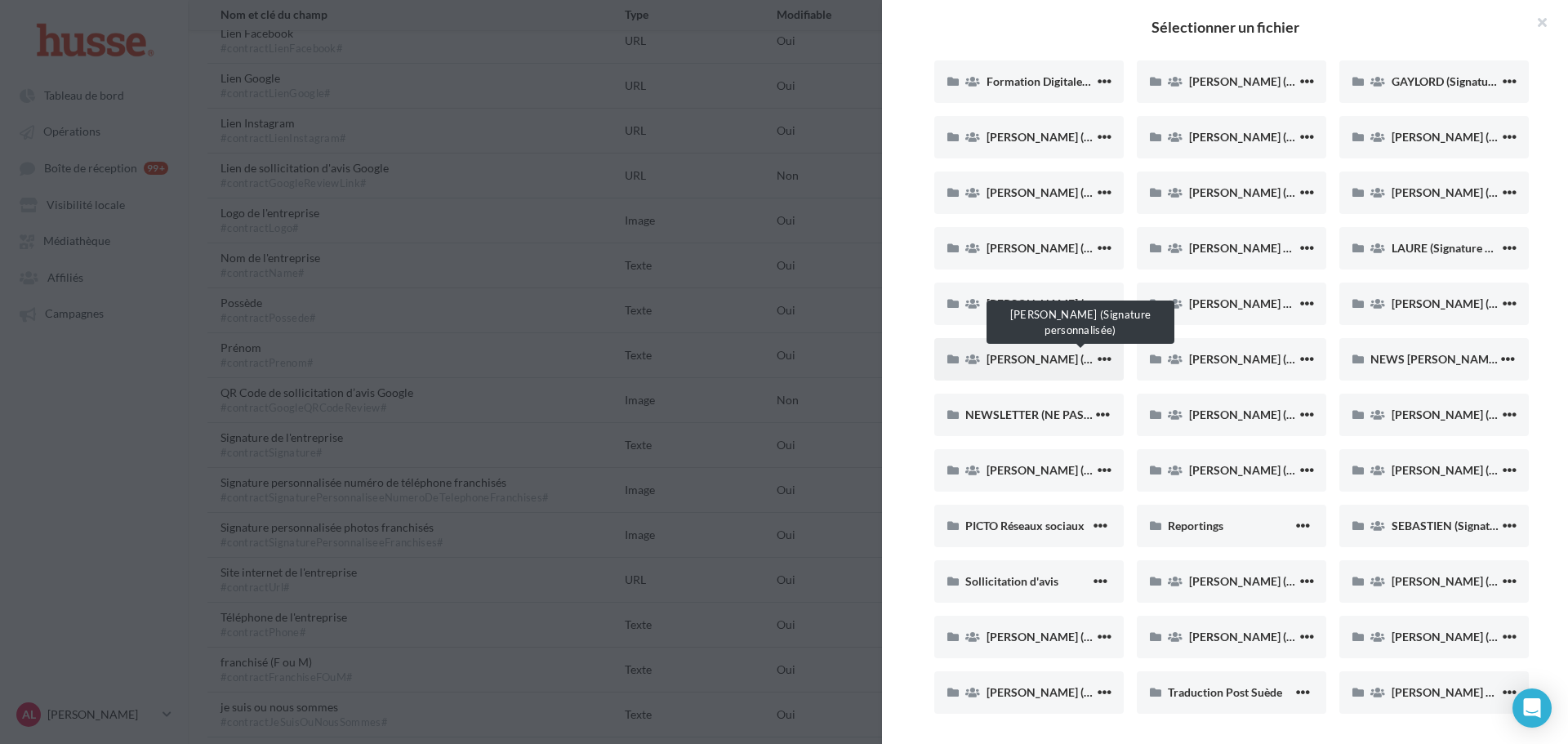
click at [1014, 354] on span "MARILYNE (Signature personnalisée)" at bounding box center [1098, 358] width 222 height 14
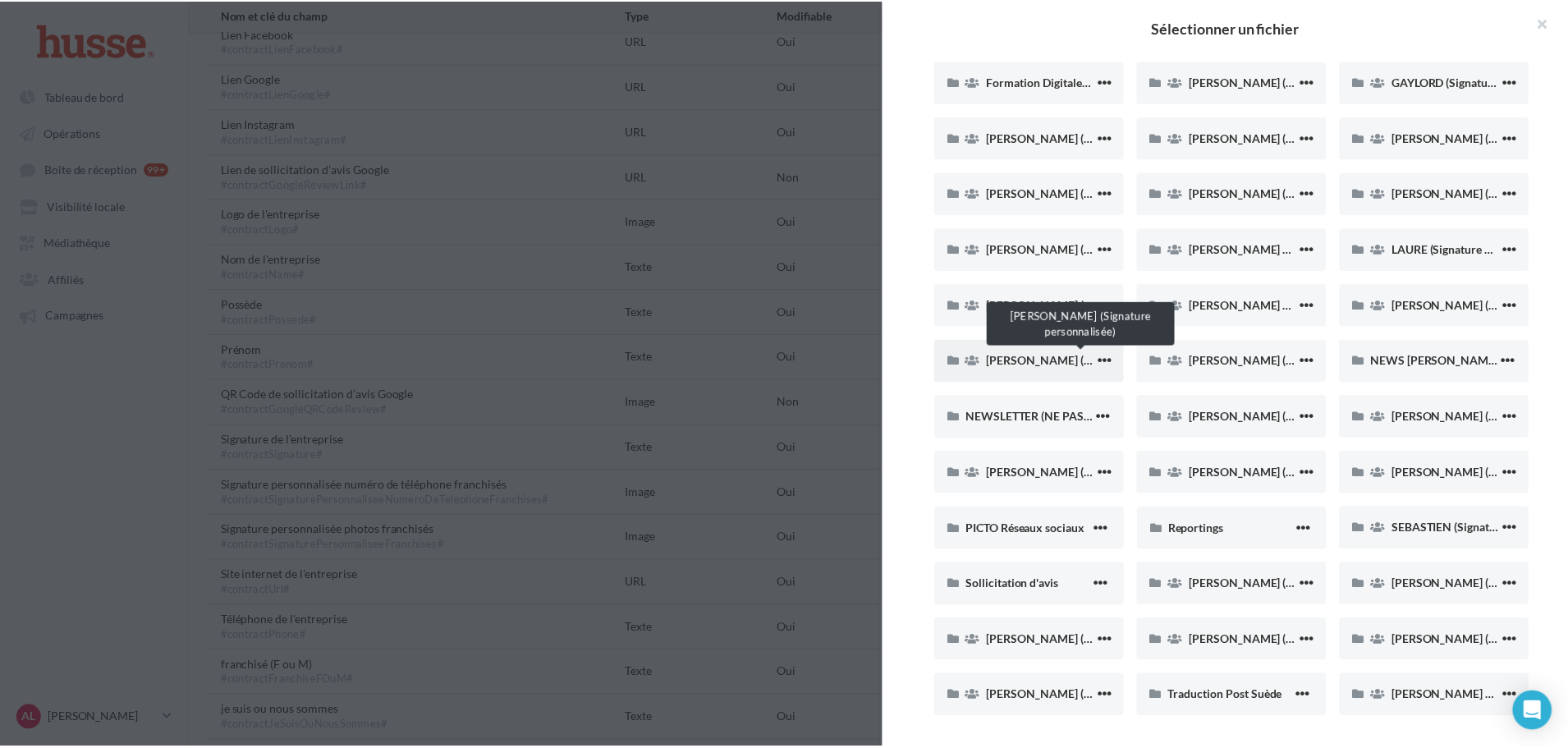
scroll to position [0, 0]
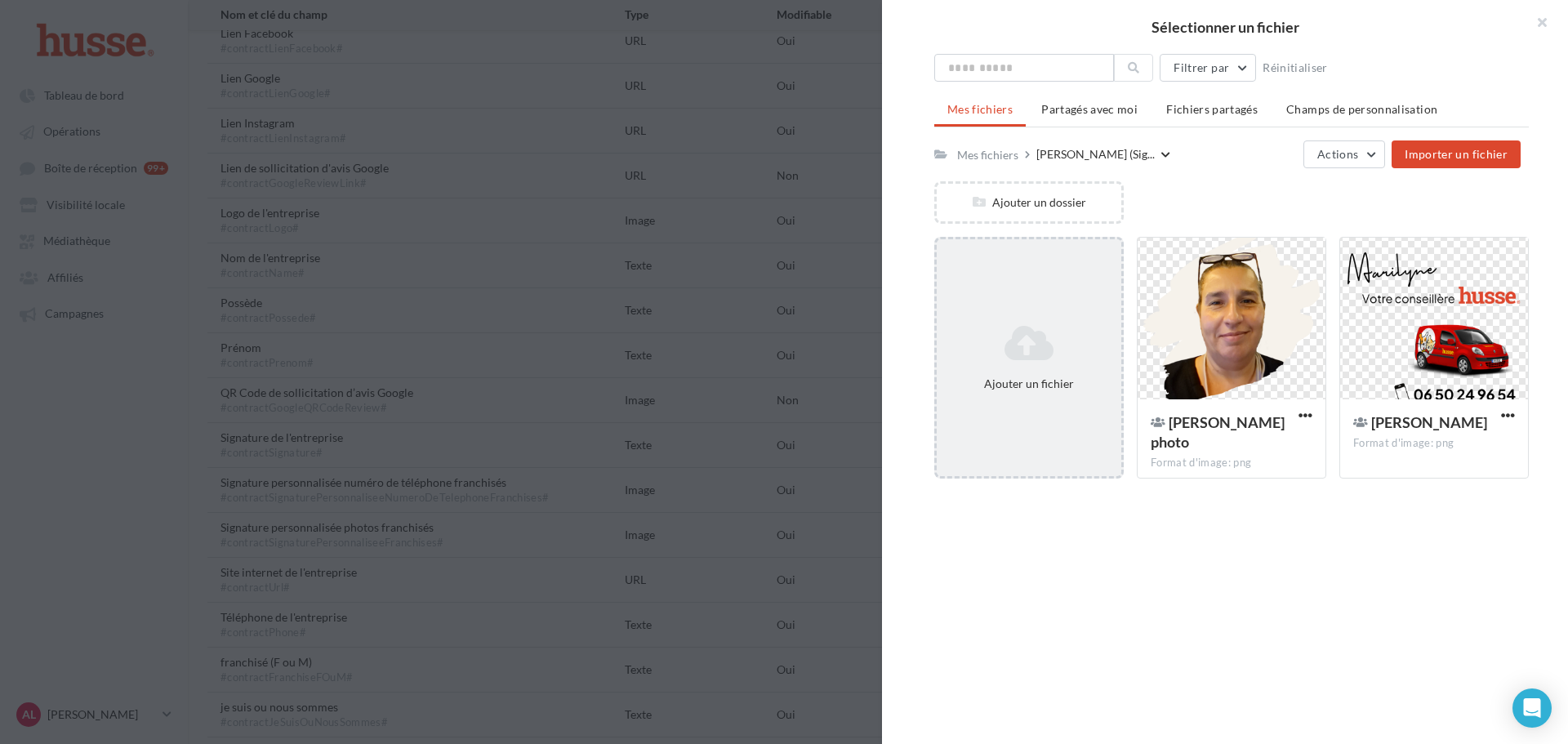
click at [959, 344] on icon at bounding box center [1029, 343] width 171 height 39
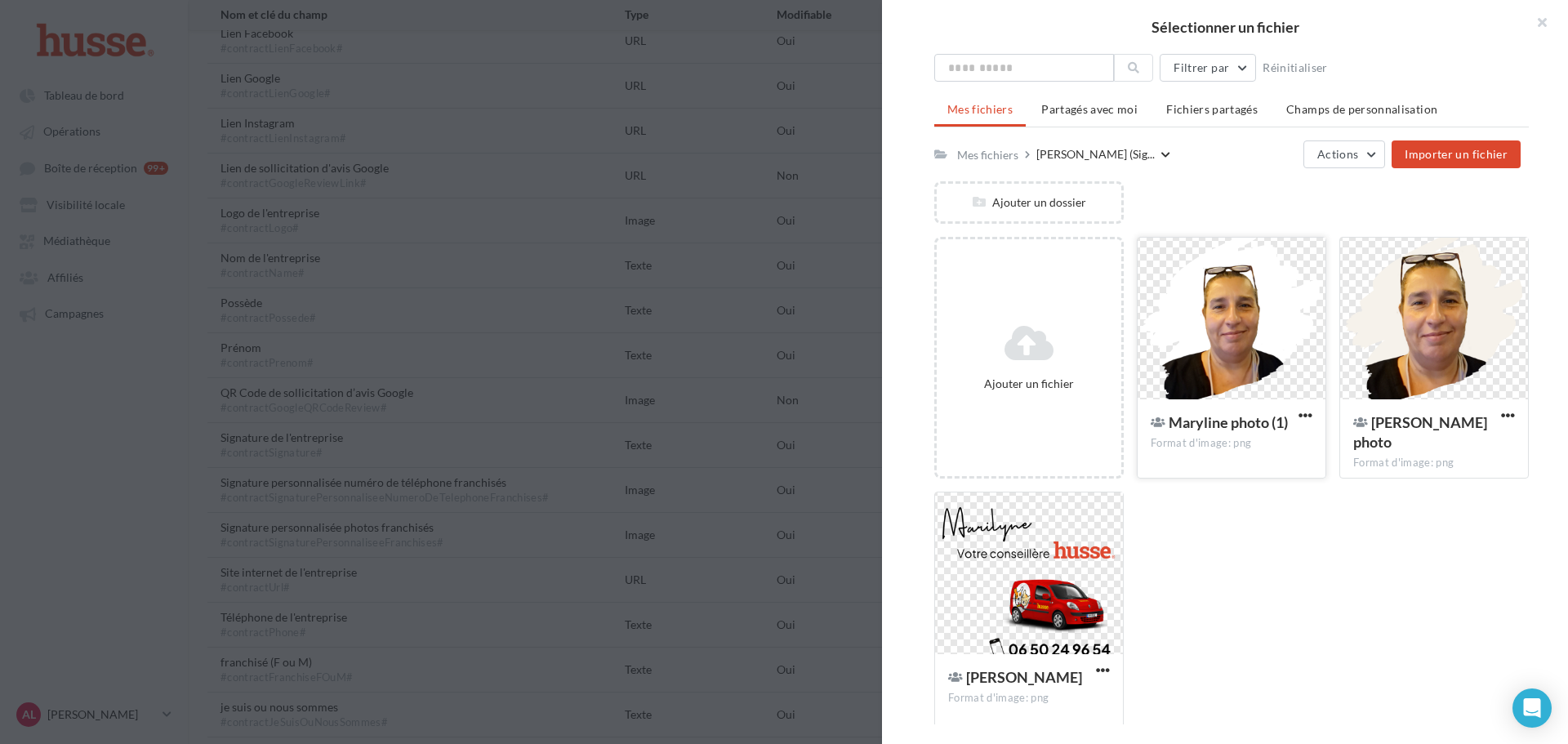
click at [1231, 363] on div at bounding box center [1231, 318] width 188 height 163
type input "**********"
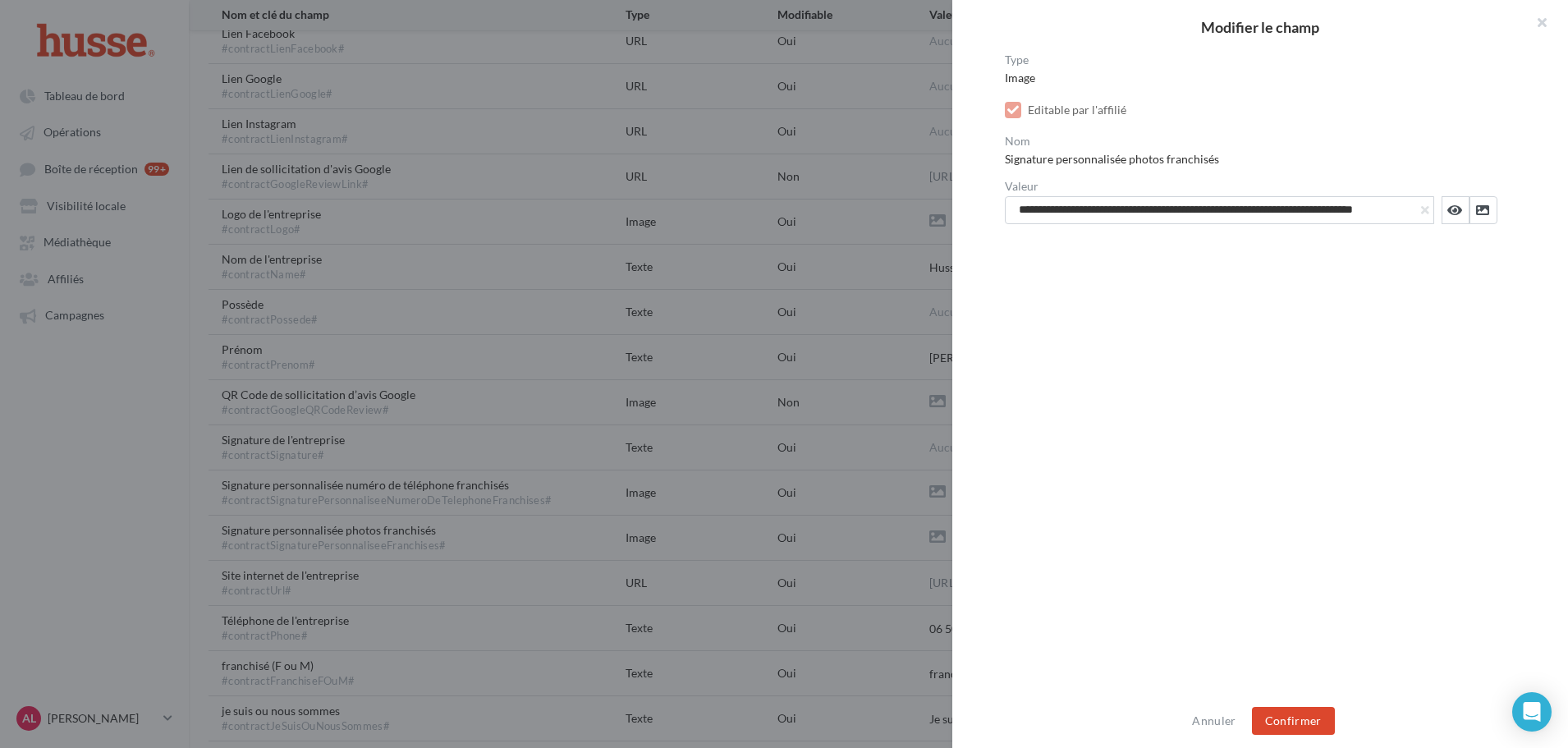
click at [1298, 738] on div "Annuler Confirmer" at bounding box center [1260, 721] width 616 height 54
click at [1299, 728] on button "Confirmer" at bounding box center [1293, 721] width 83 height 28
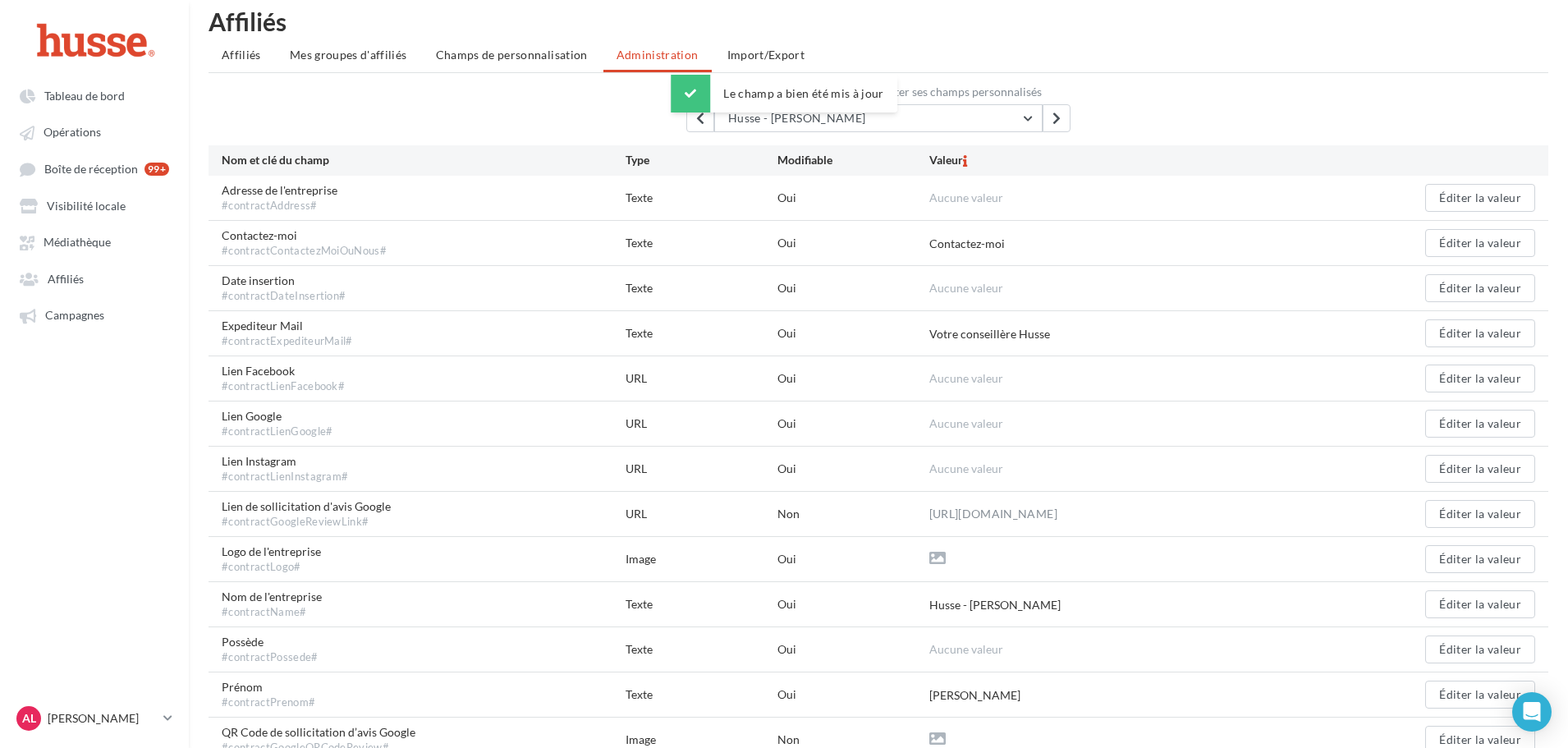
scroll to position [15, 0]
click at [980, 515] on link "https://eo4.me/izulG?origin=CONTRACT_FIELD" at bounding box center [993, 516] width 128 height 20
click at [87, 140] on link "Opérations" at bounding box center [94, 131] width 170 height 30
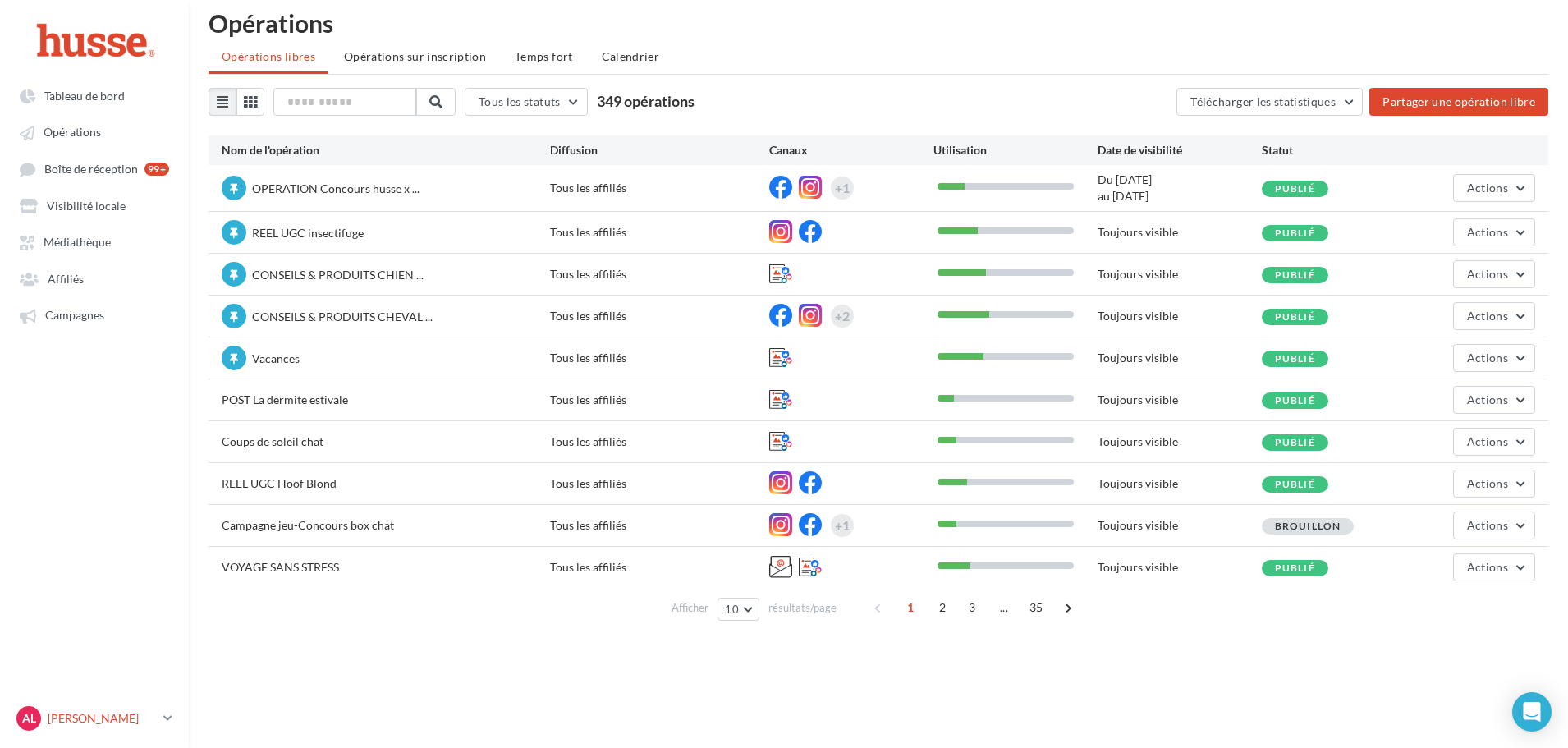
drag, startPoint x: 160, startPoint y: 716, endPoint x: 161, endPoint y: 707, distance: 9.1
click at [160, 716] on link "AL Axelle Lavigne axelle.l" at bounding box center [93, 718] width 162 height 31
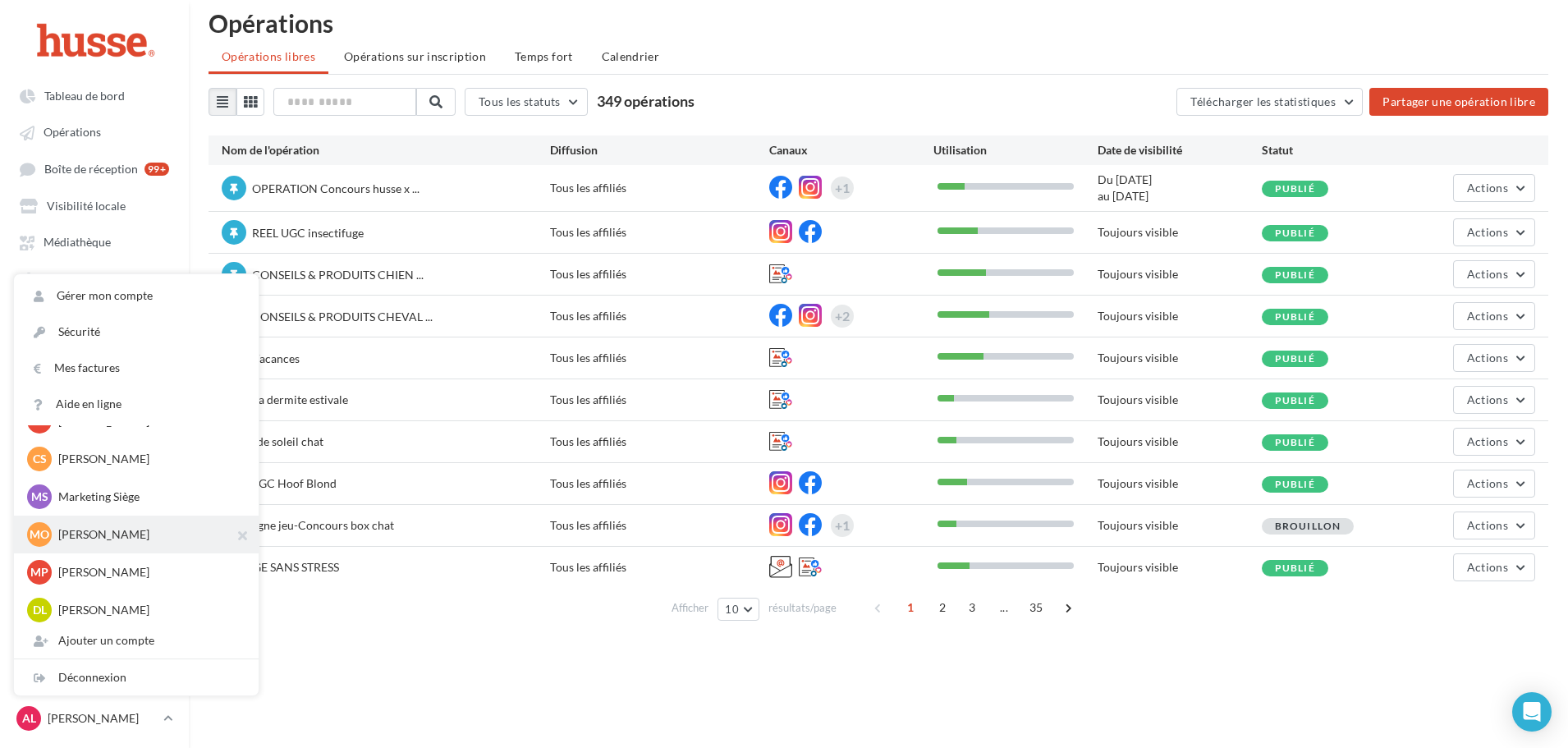
scroll to position [1461, 0]
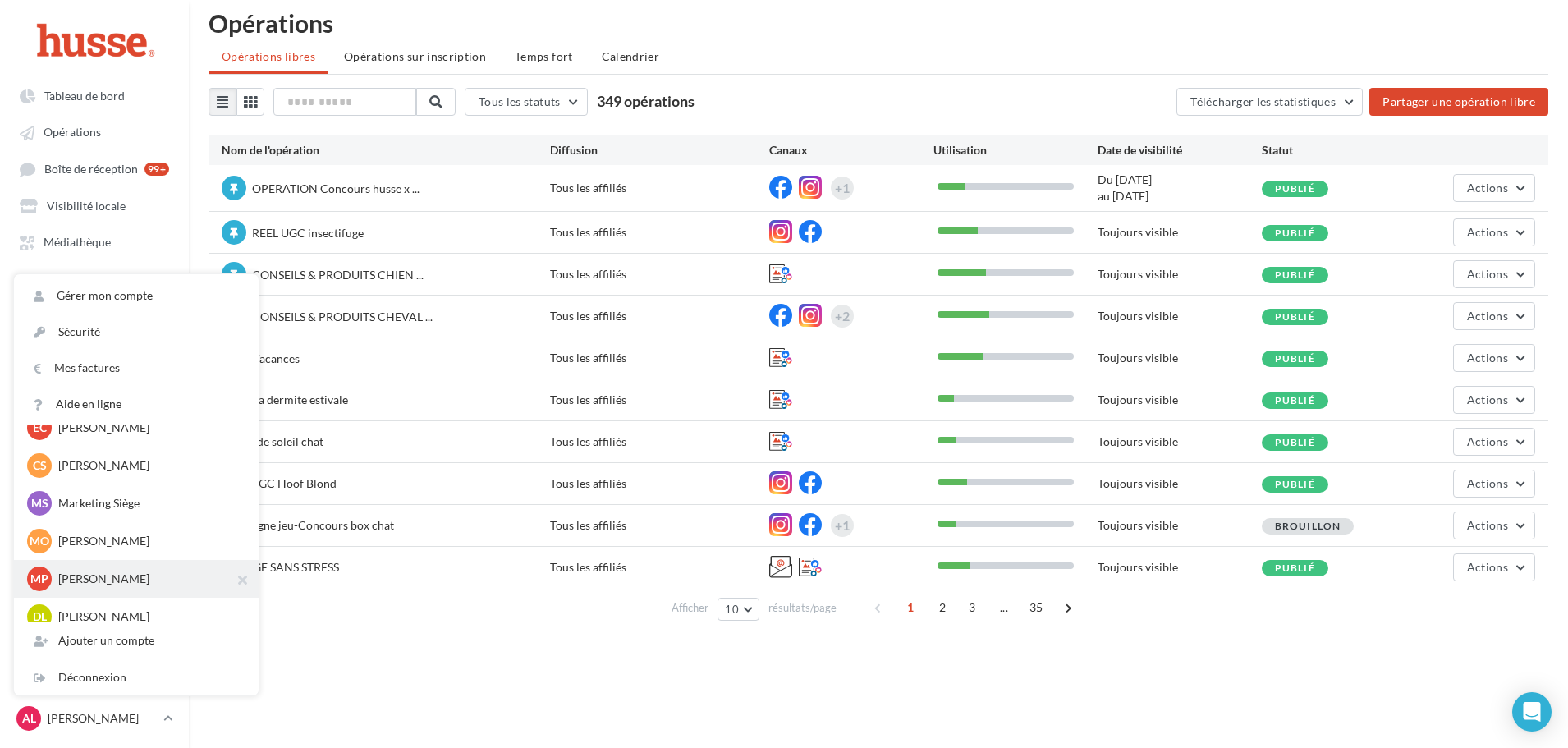
click at [126, 576] on p "Marilyne PRADINES" at bounding box center [148, 578] width 180 height 16
